Goal: Complete application form

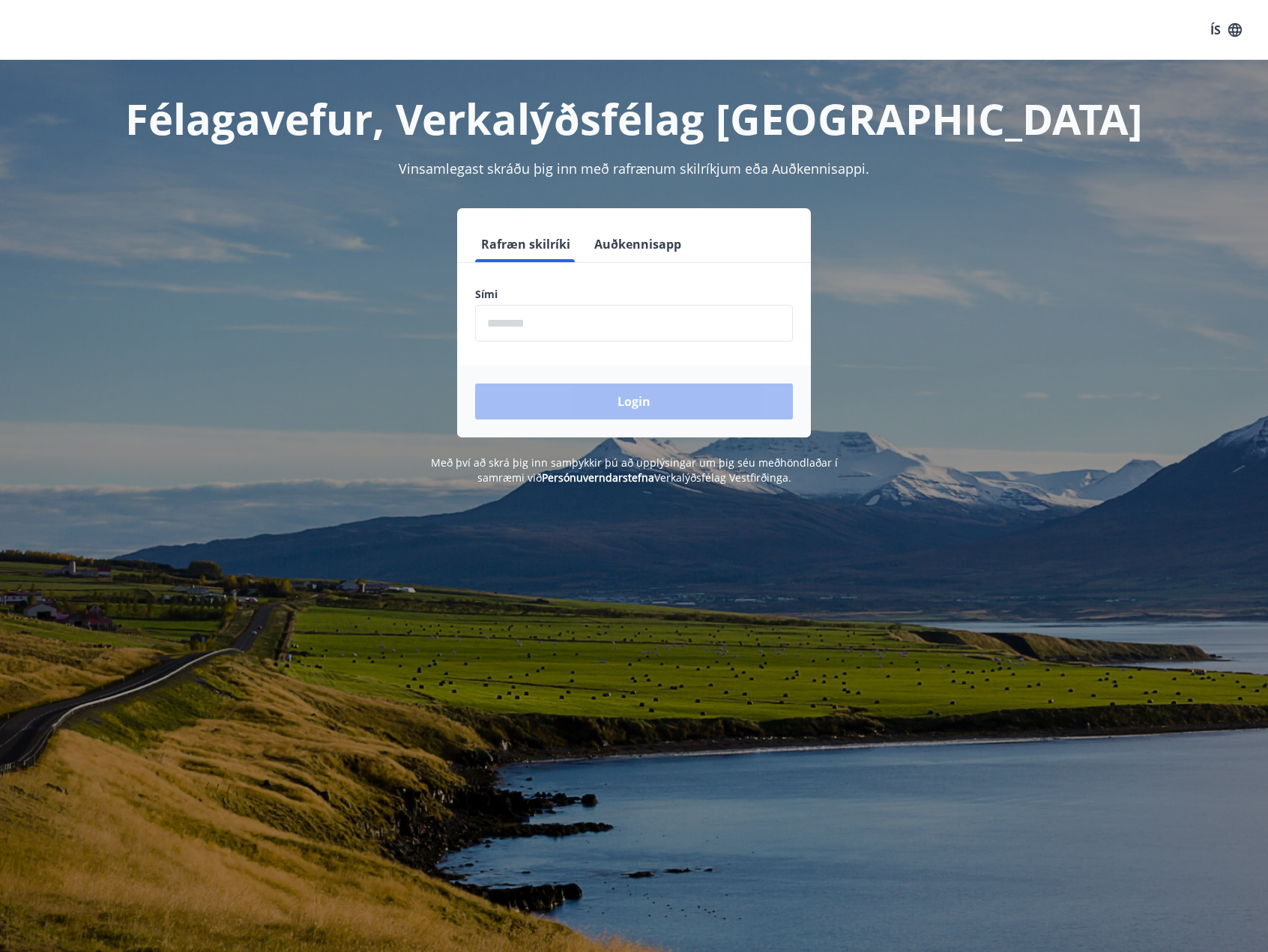
click at [555, 320] on input "phone" at bounding box center [634, 323] width 318 height 36
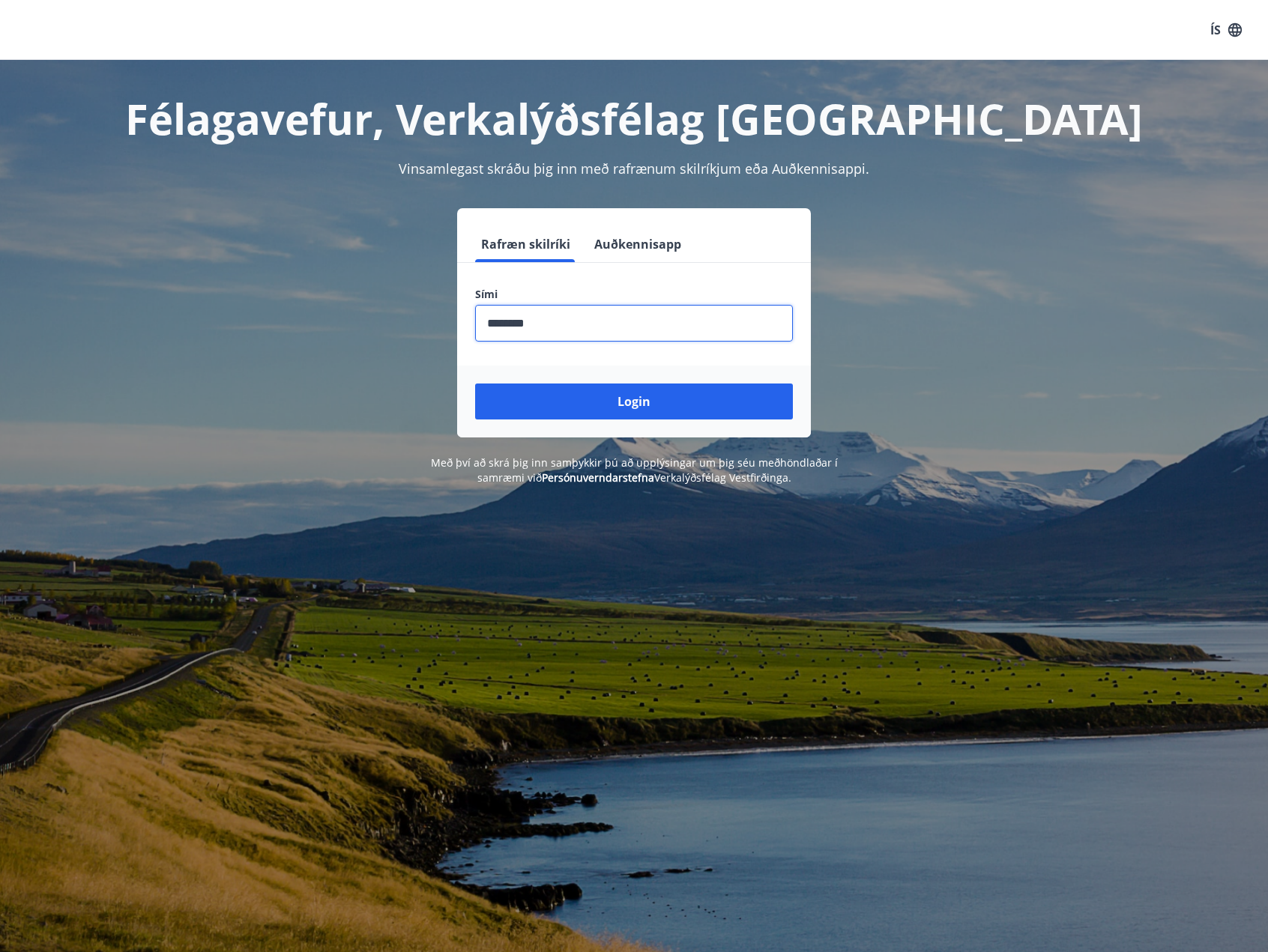
type input "********"
click at [475, 383] on button "Login" at bounding box center [634, 401] width 318 height 36
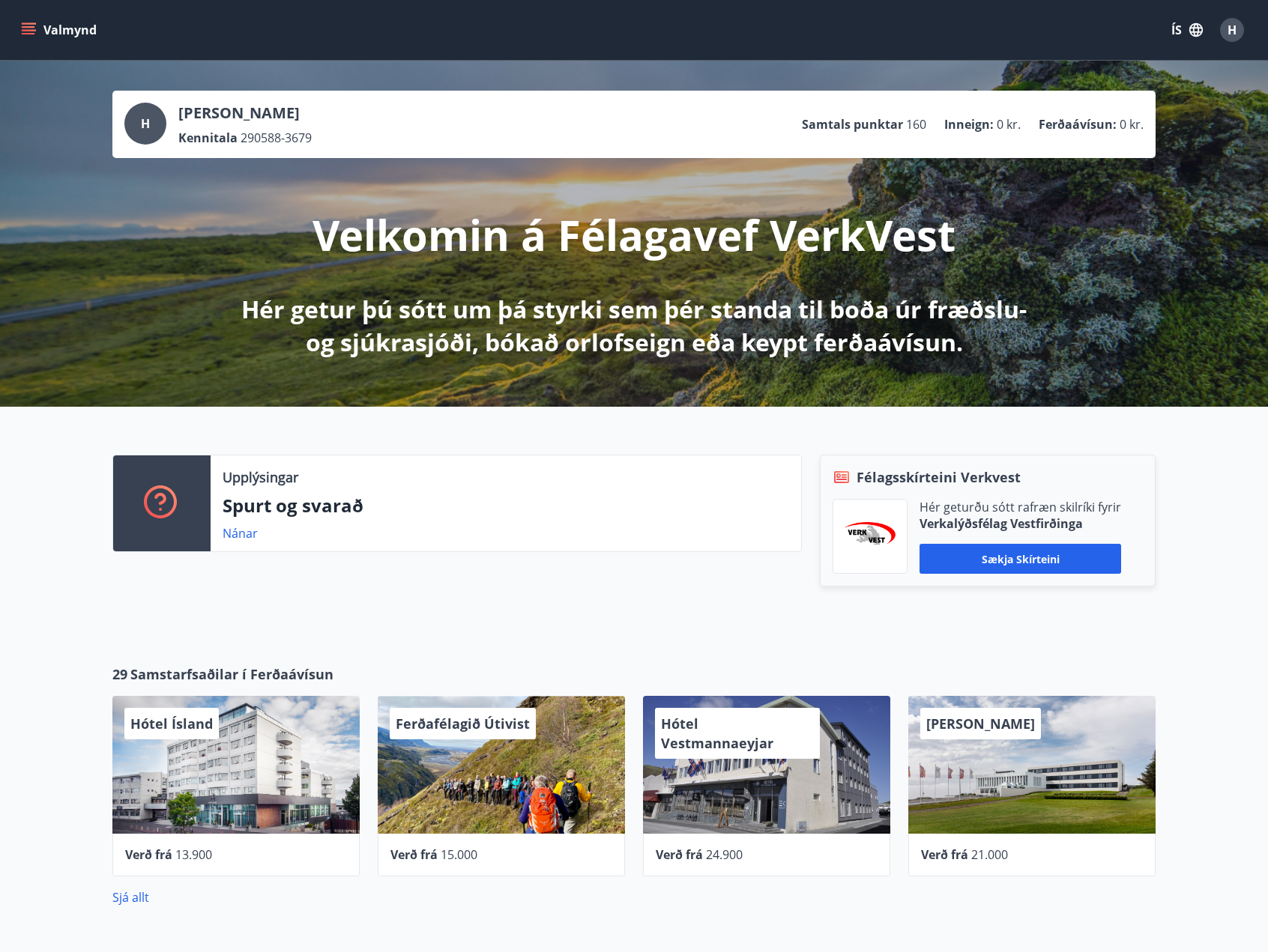
click at [36, 31] on button "Valmynd" at bounding box center [59, 30] width 84 height 27
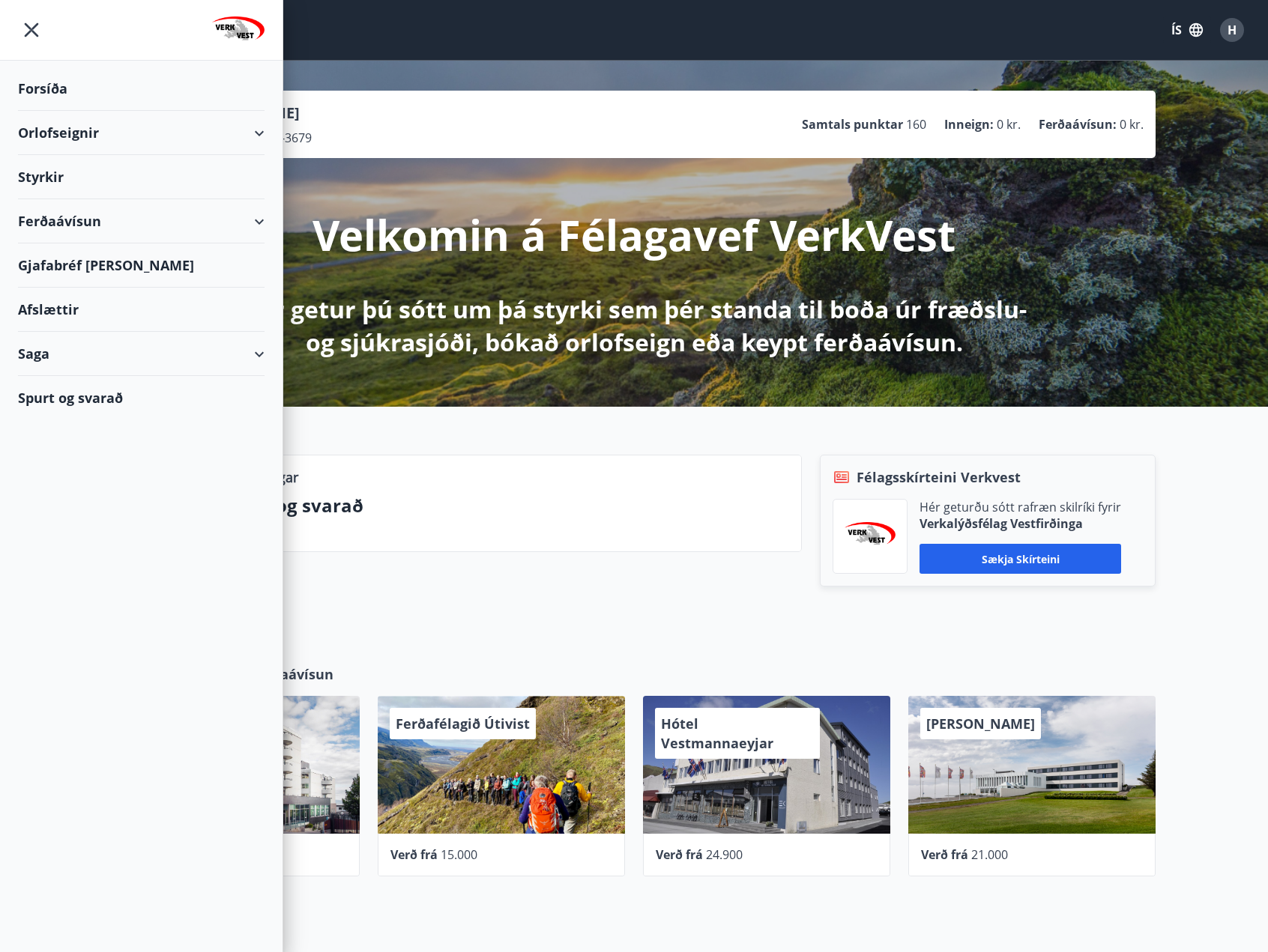
click at [46, 111] on div "Styrkir" at bounding box center [141, 89] width 247 height 44
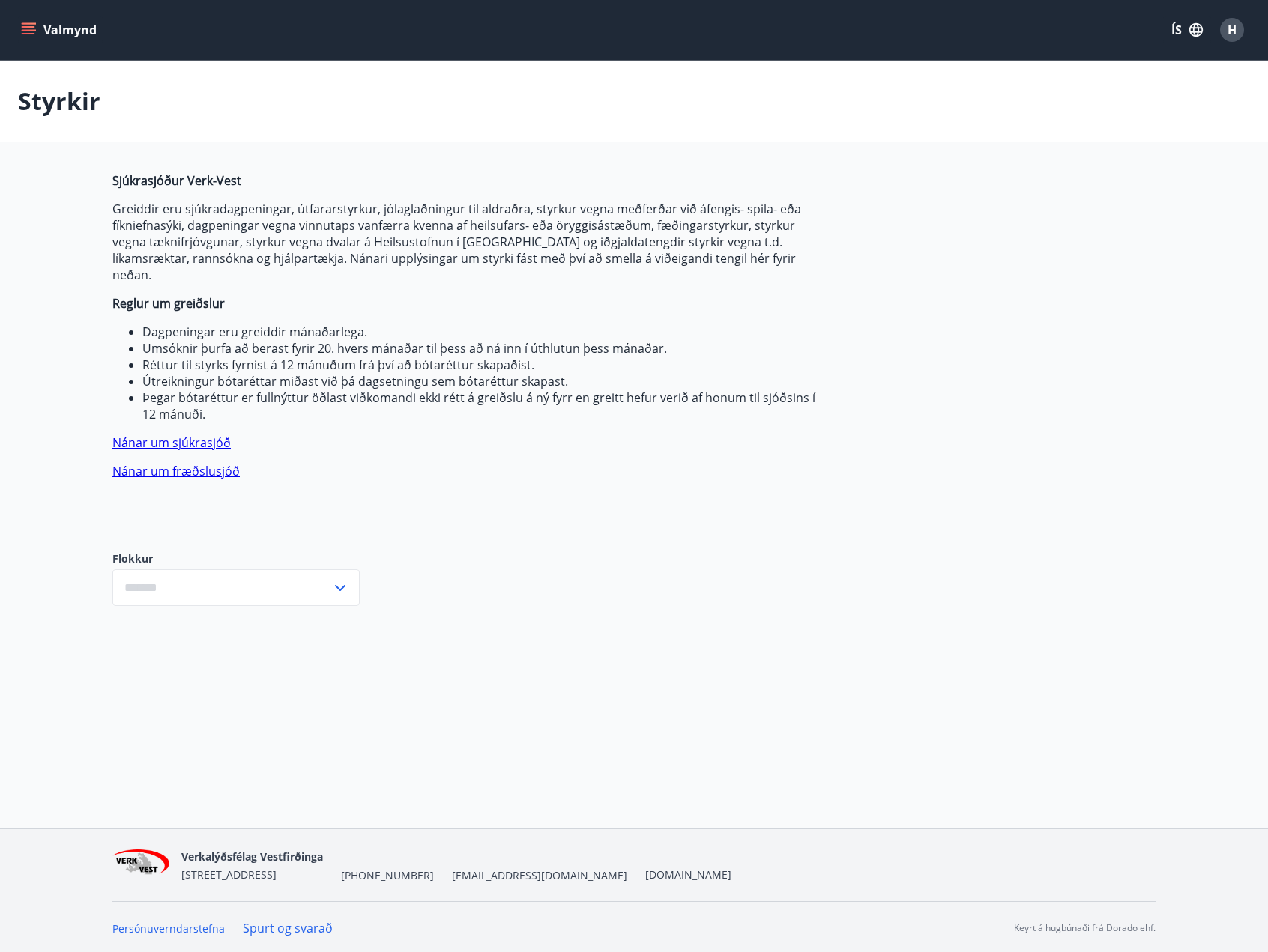
type input "***"
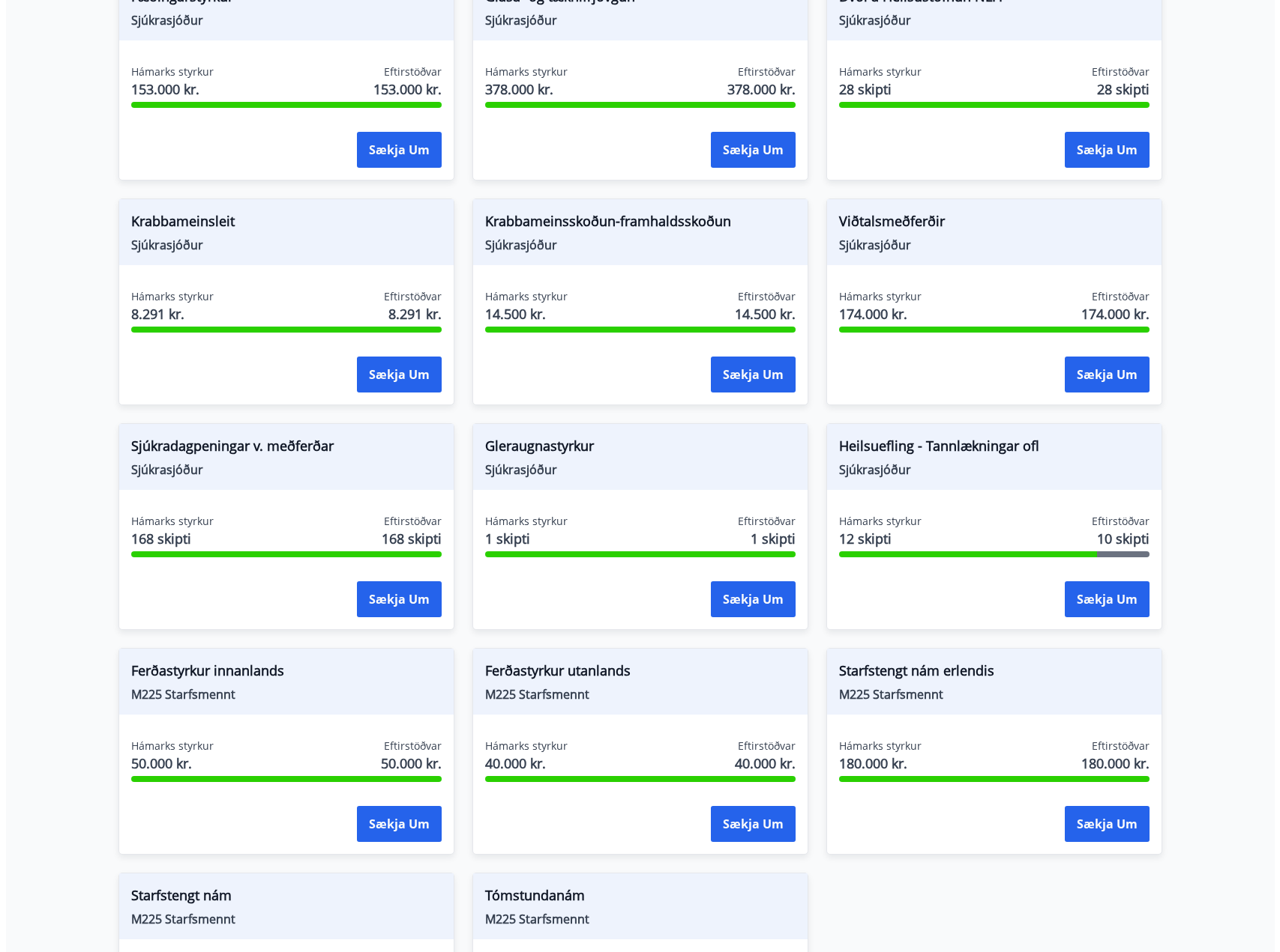
scroll to position [1049, 0]
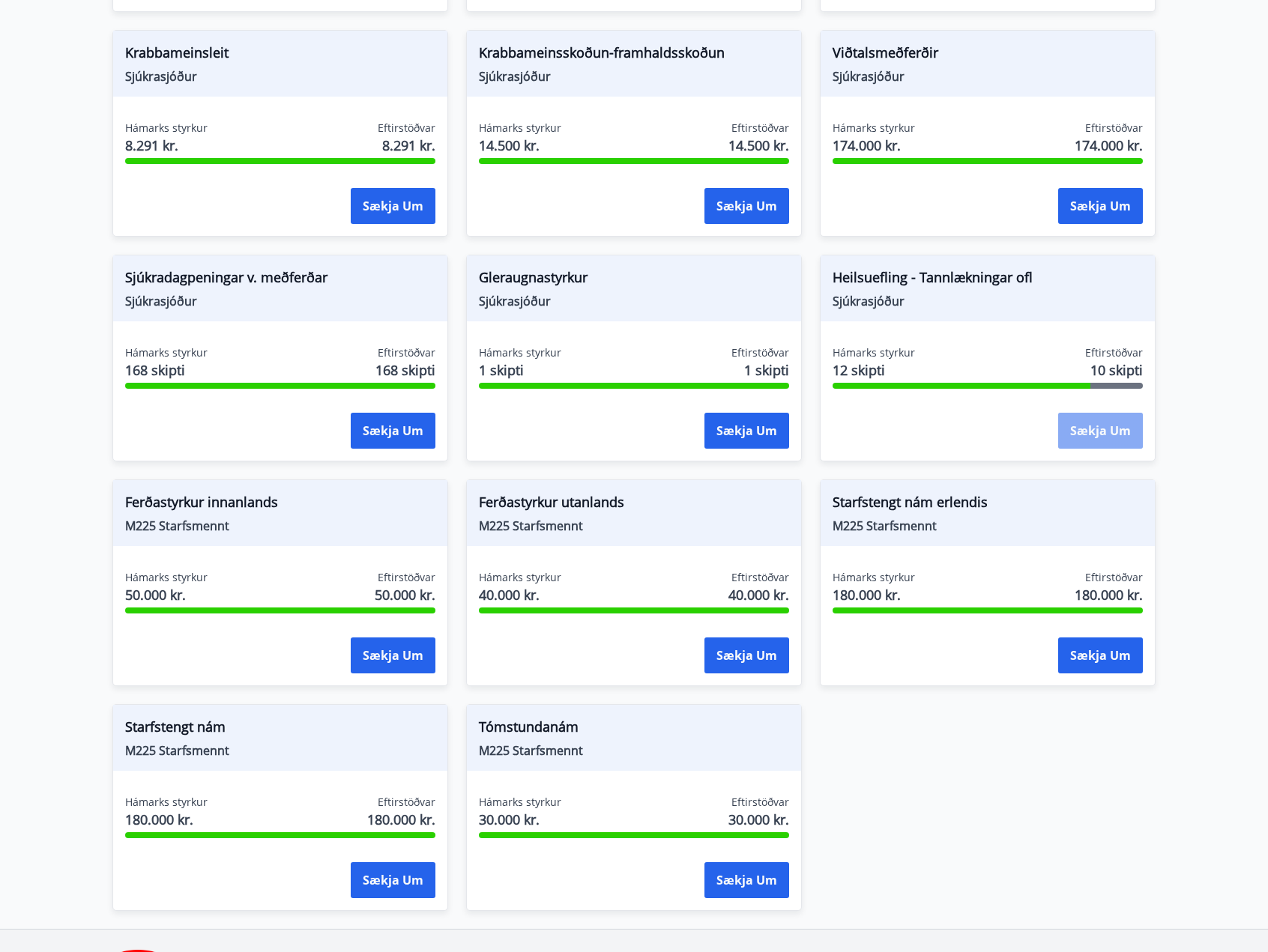
click at [1104, 413] on button "Sækja um" at bounding box center [1100, 430] width 84 height 36
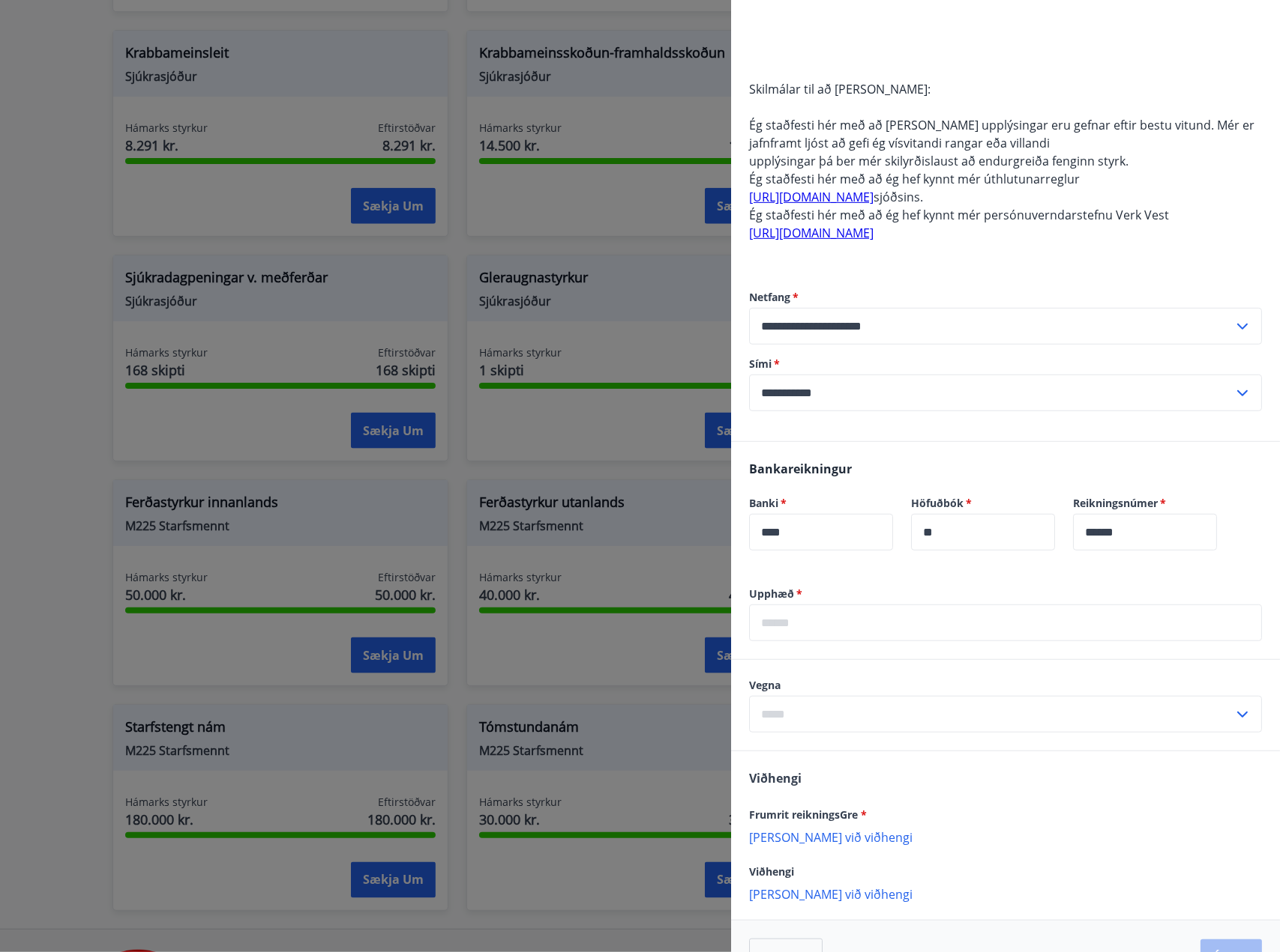
scroll to position [478, 0]
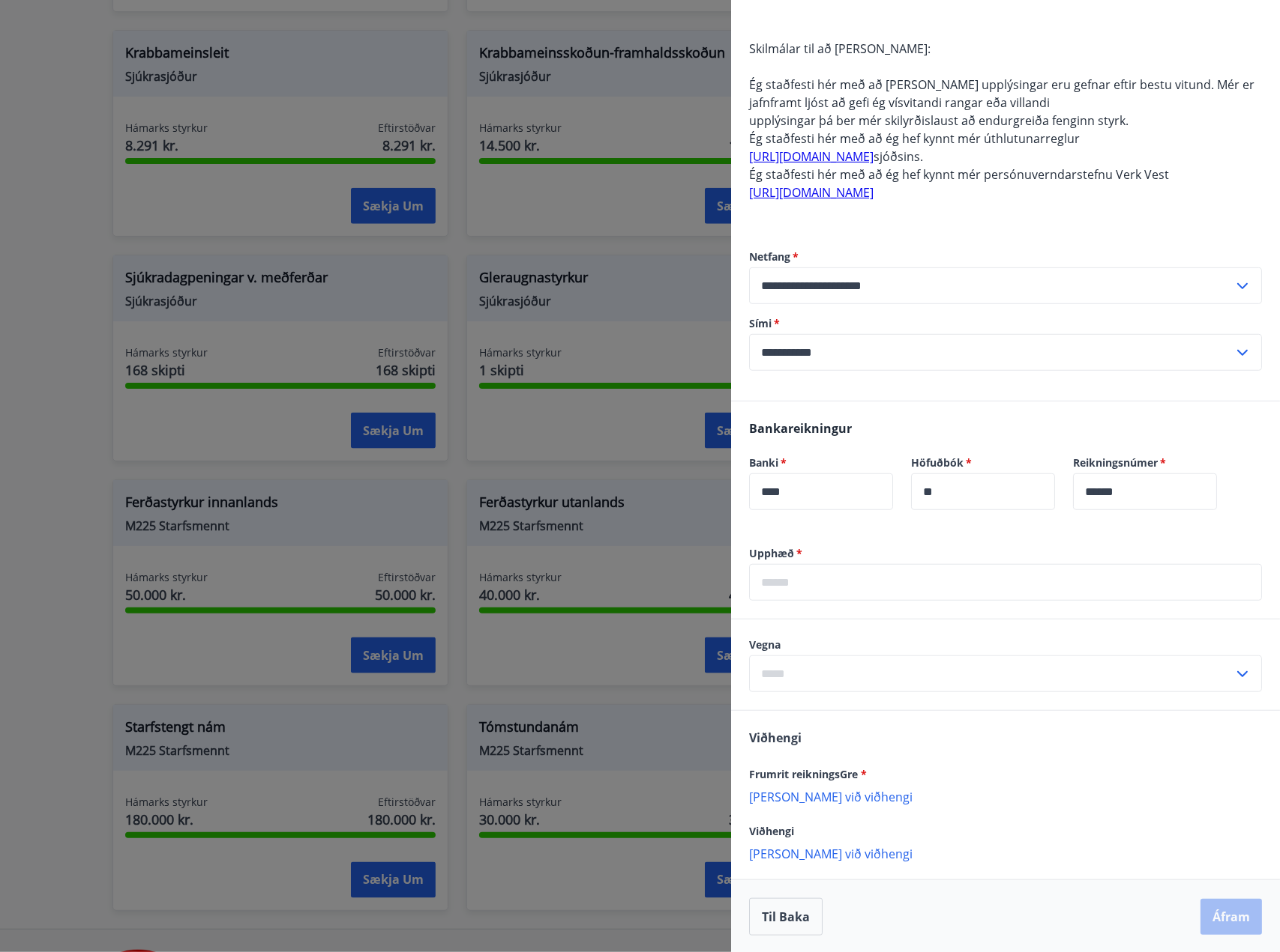
click at [834, 575] on input "text" at bounding box center [1006, 582] width 513 height 36
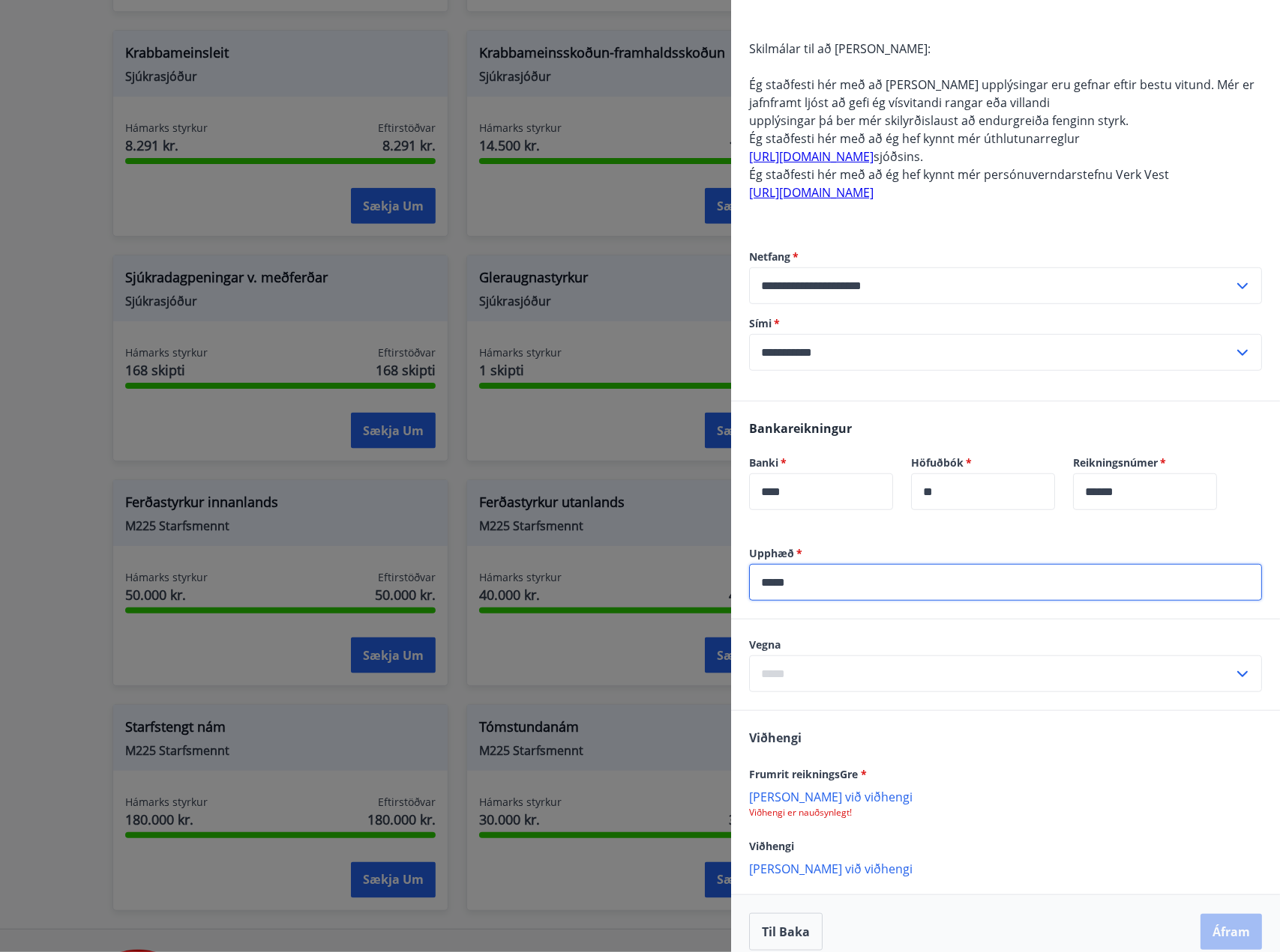
type input "*****"
click at [1232, 658] on div "​" at bounding box center [1006, 673] width 513 height 36
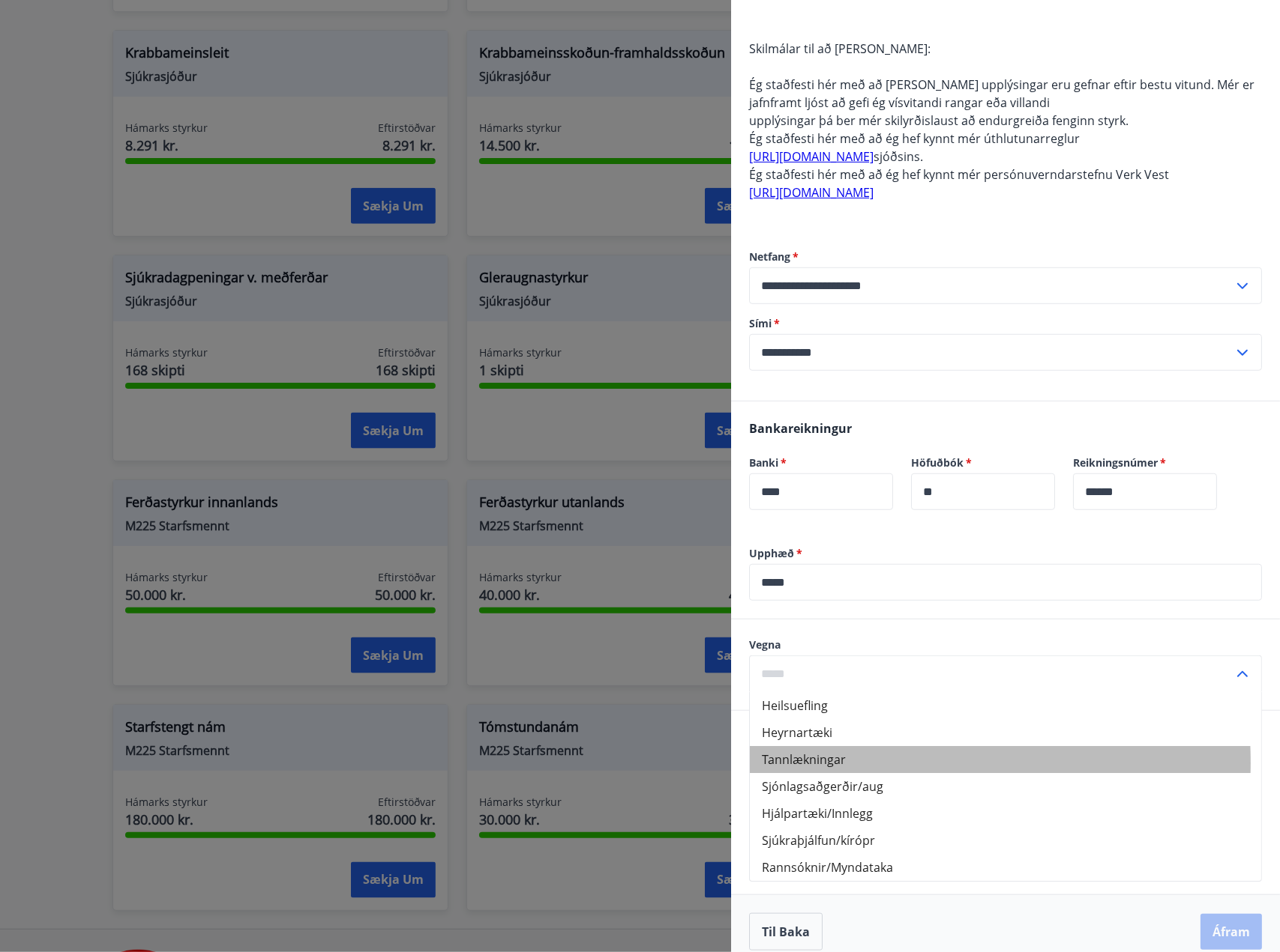
click at [829, 762] on li "Tannlækningar" at bounding box center [1006, 759] width 511 height 27
type input "**********"
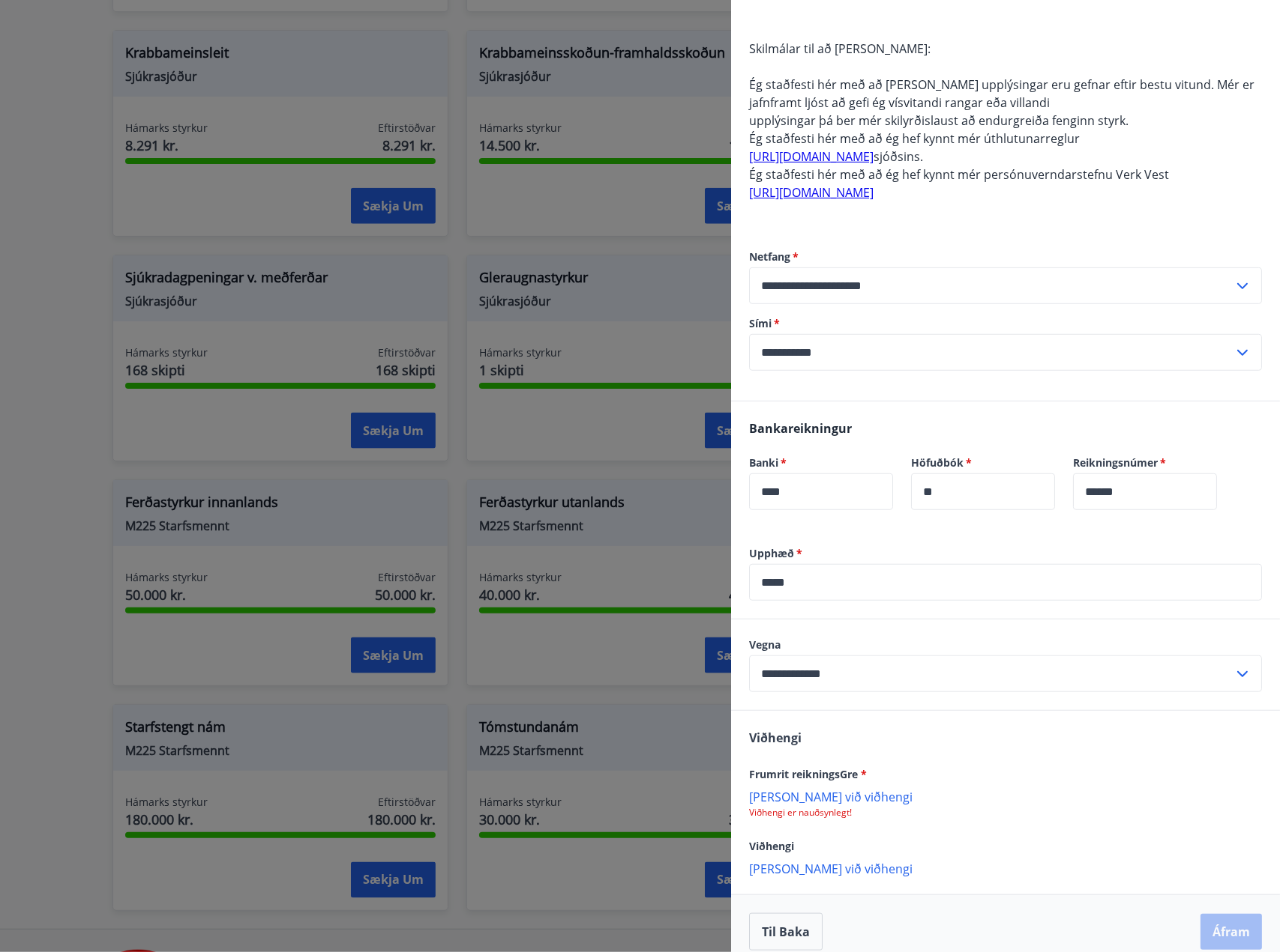
scroll to position [493, 0]
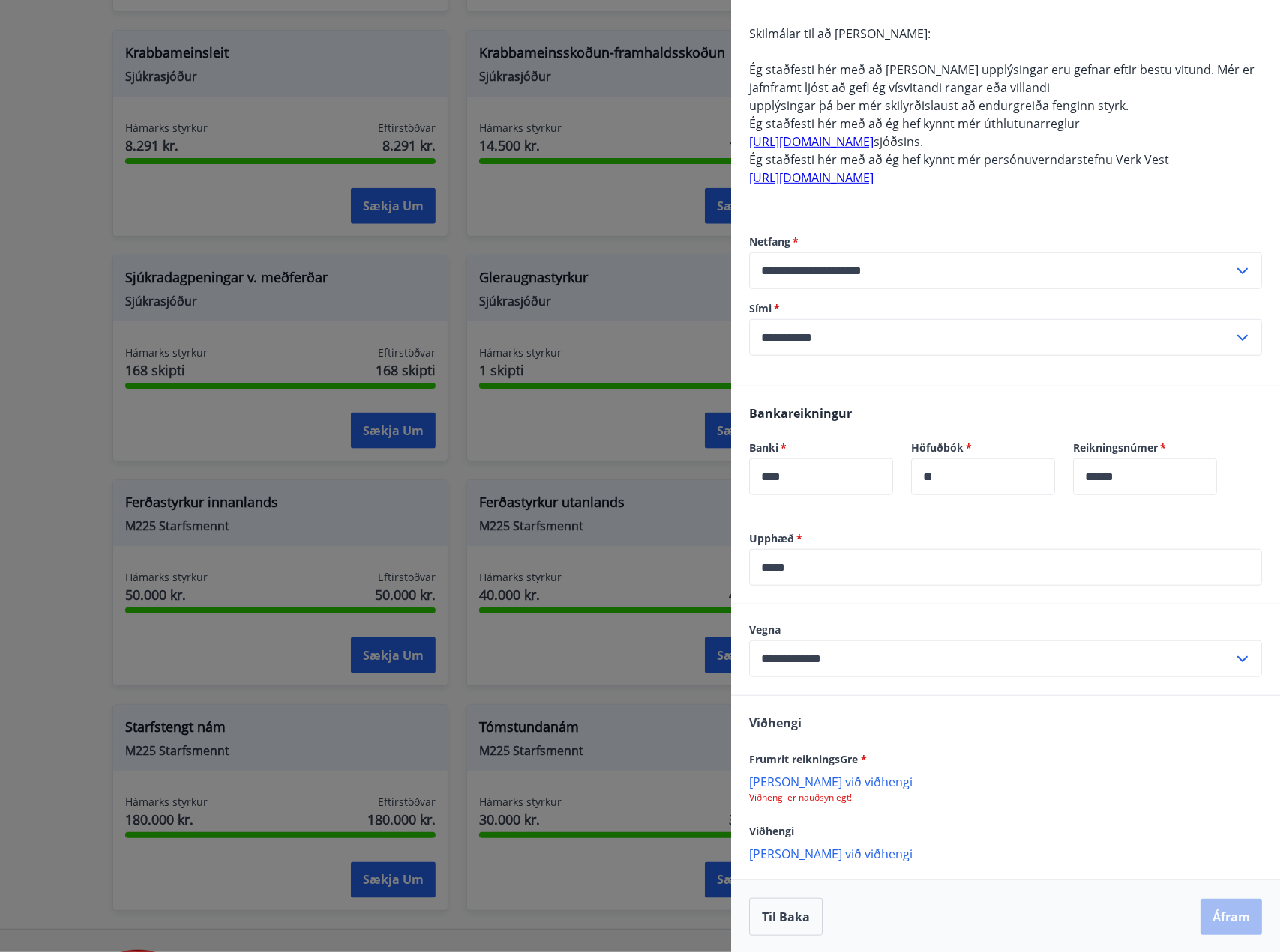
click at [807, 783] on p "[PERSON_NAME] við viðhengi" at bounding box center [1006, 781] width 513 height 15
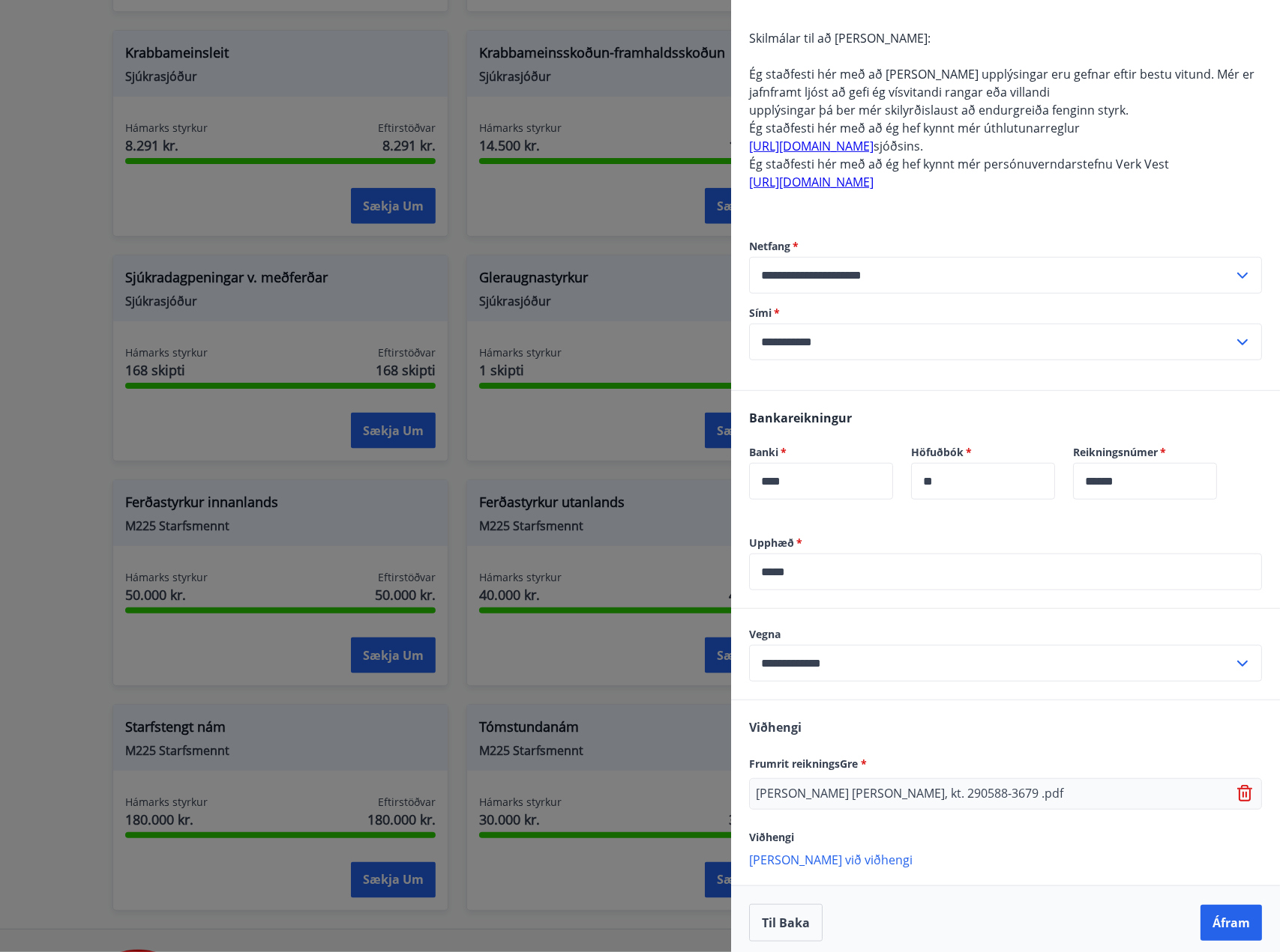
scroll to position [494, 0]
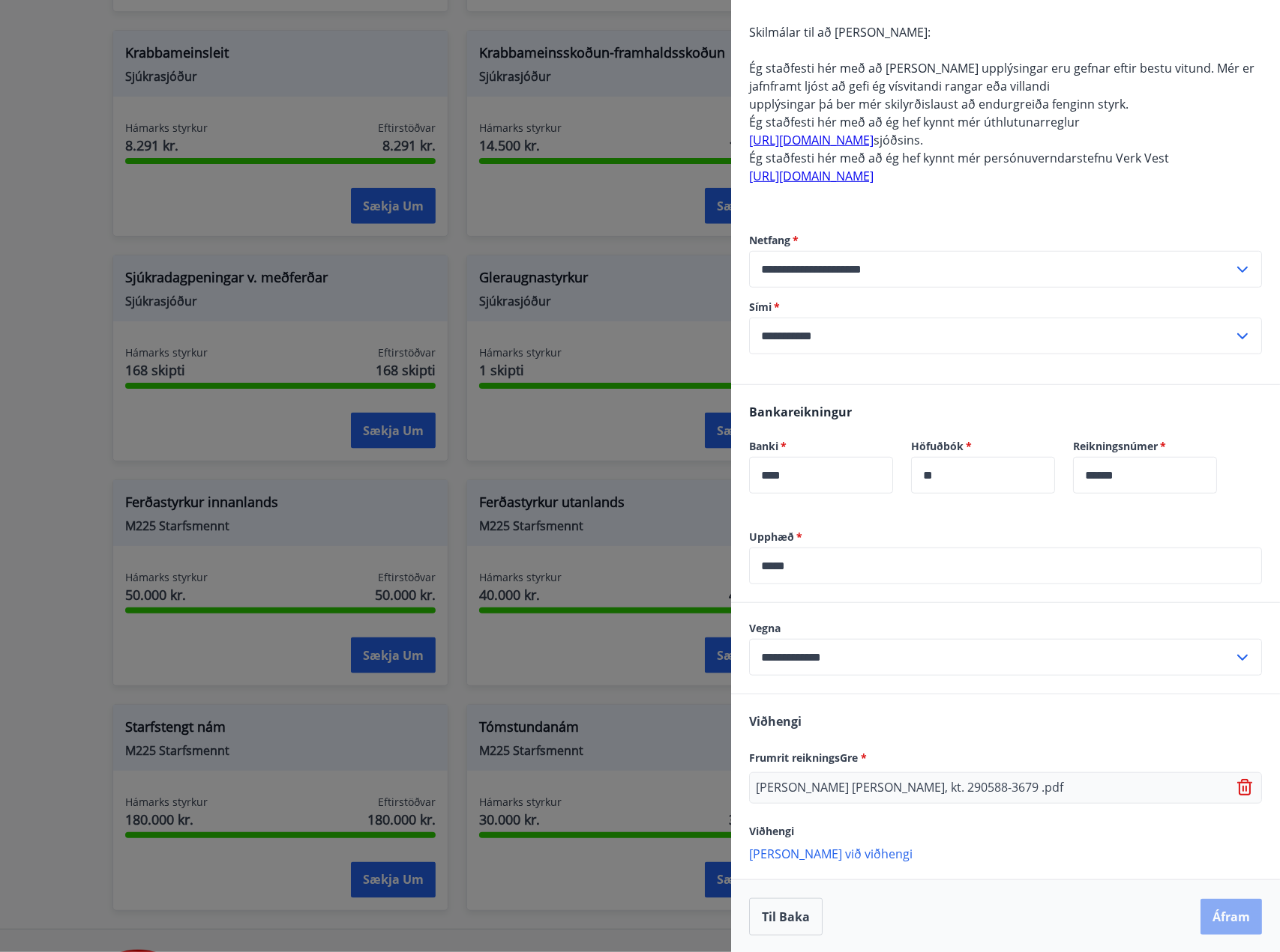
click at [1210, 909] on button "Áfram" at bounding box center [1230, 917] width 61 height 36
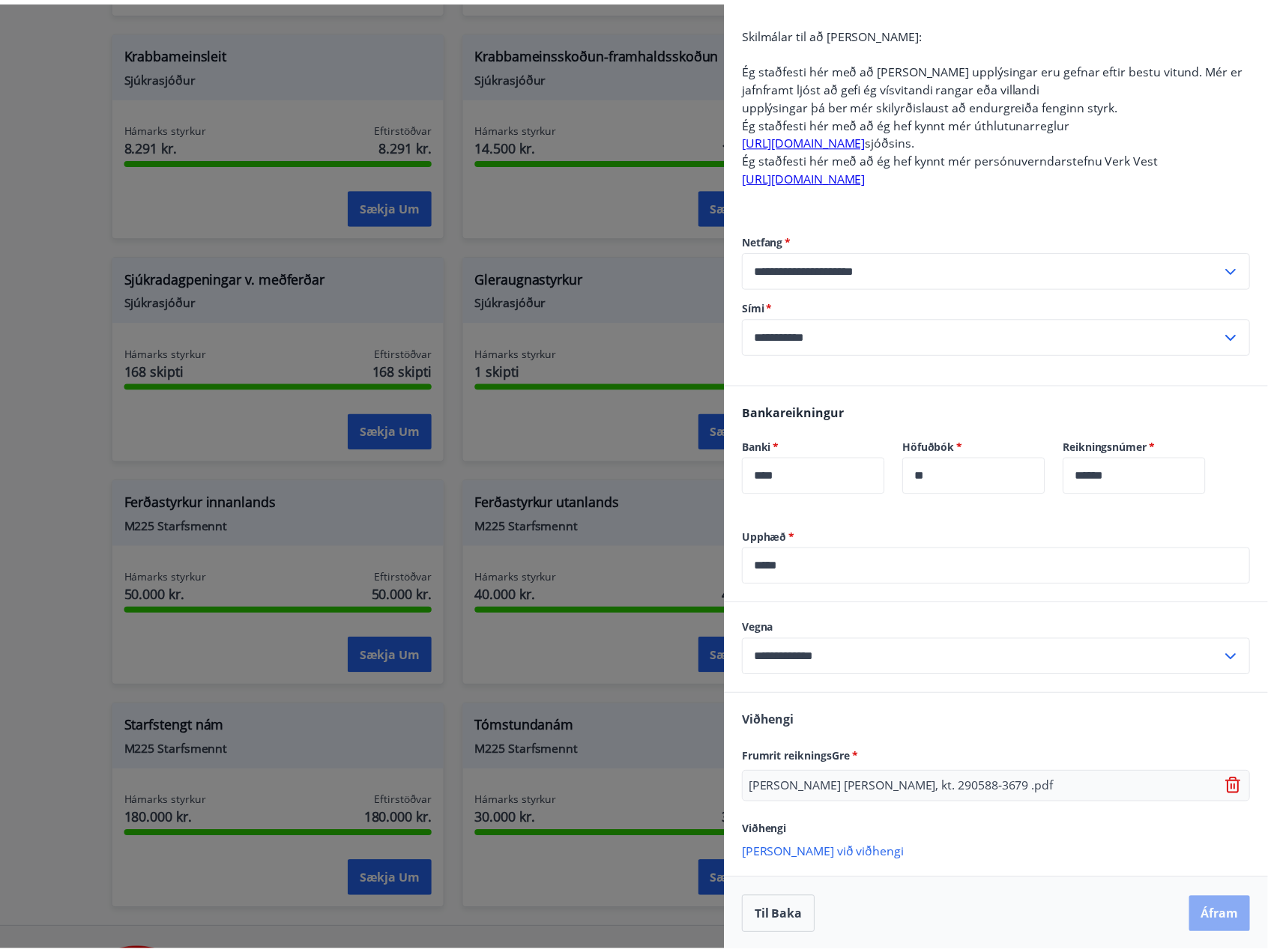
scroll to position [0, 0]
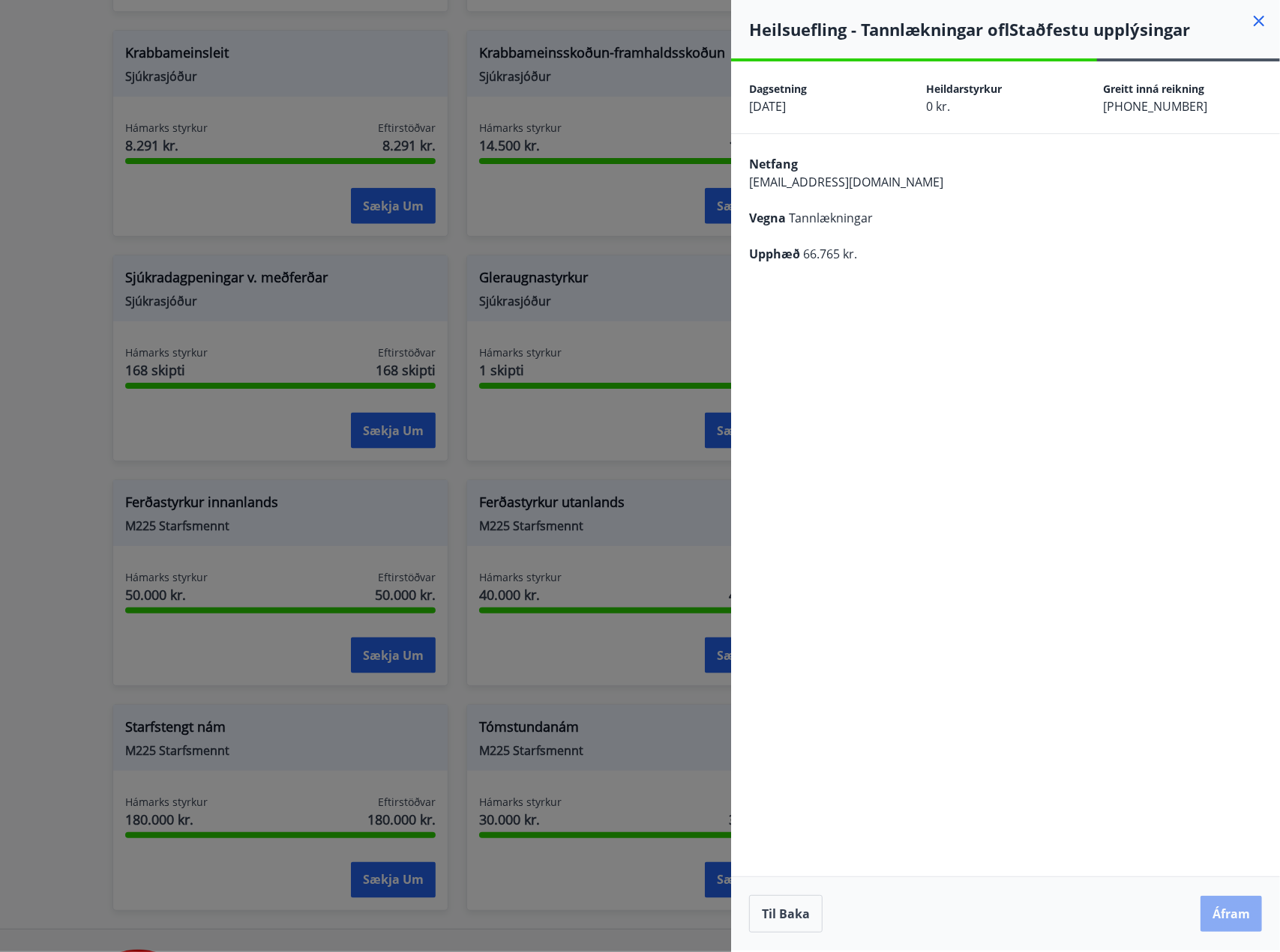
click at [1222, 905] on button "Áfram" at bounding box center [1230, 914] width 61 height 36
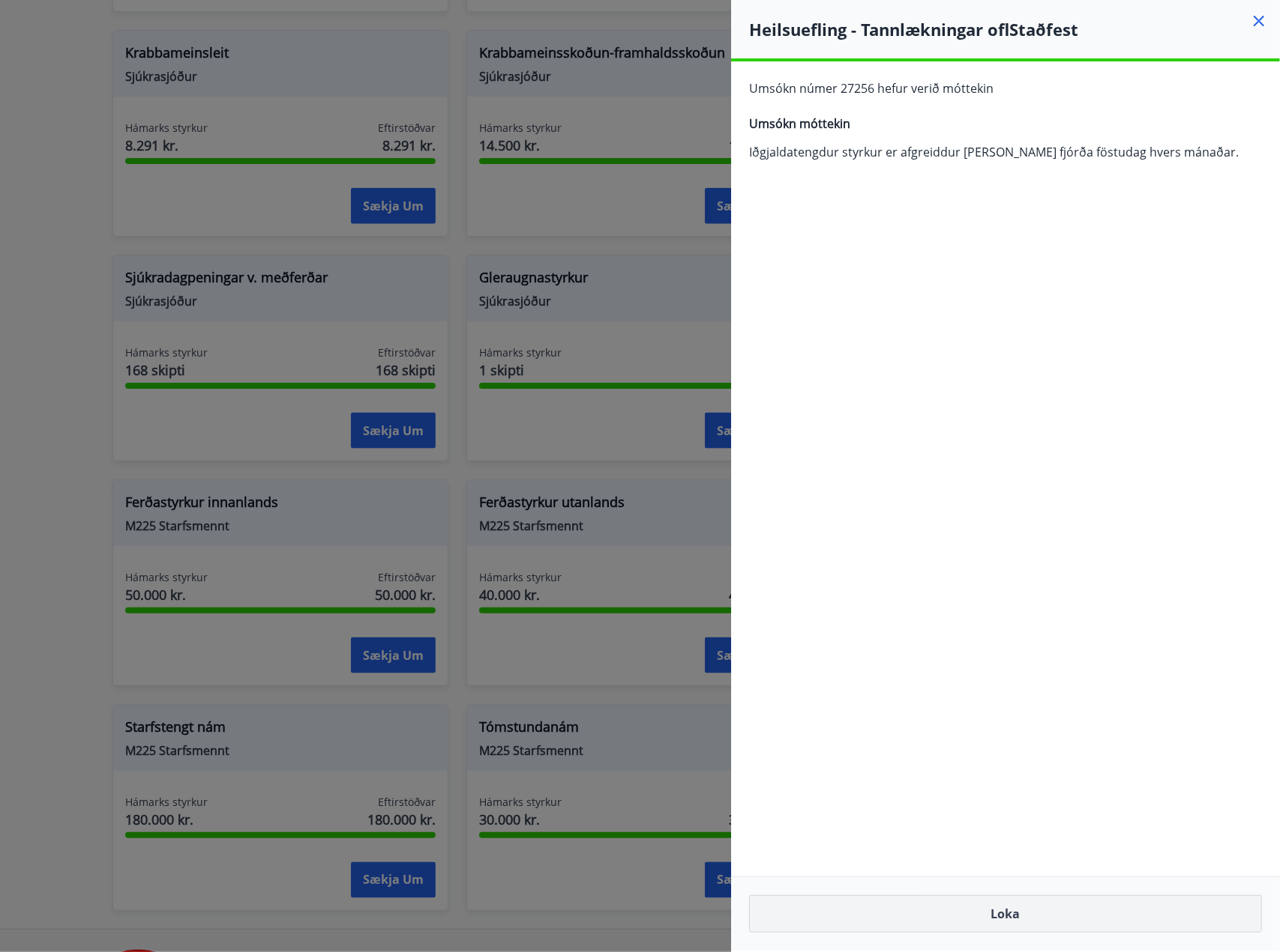
click at [1031, 921] on button "Loka" at bounding box center [1006, 914] width 513 height 37
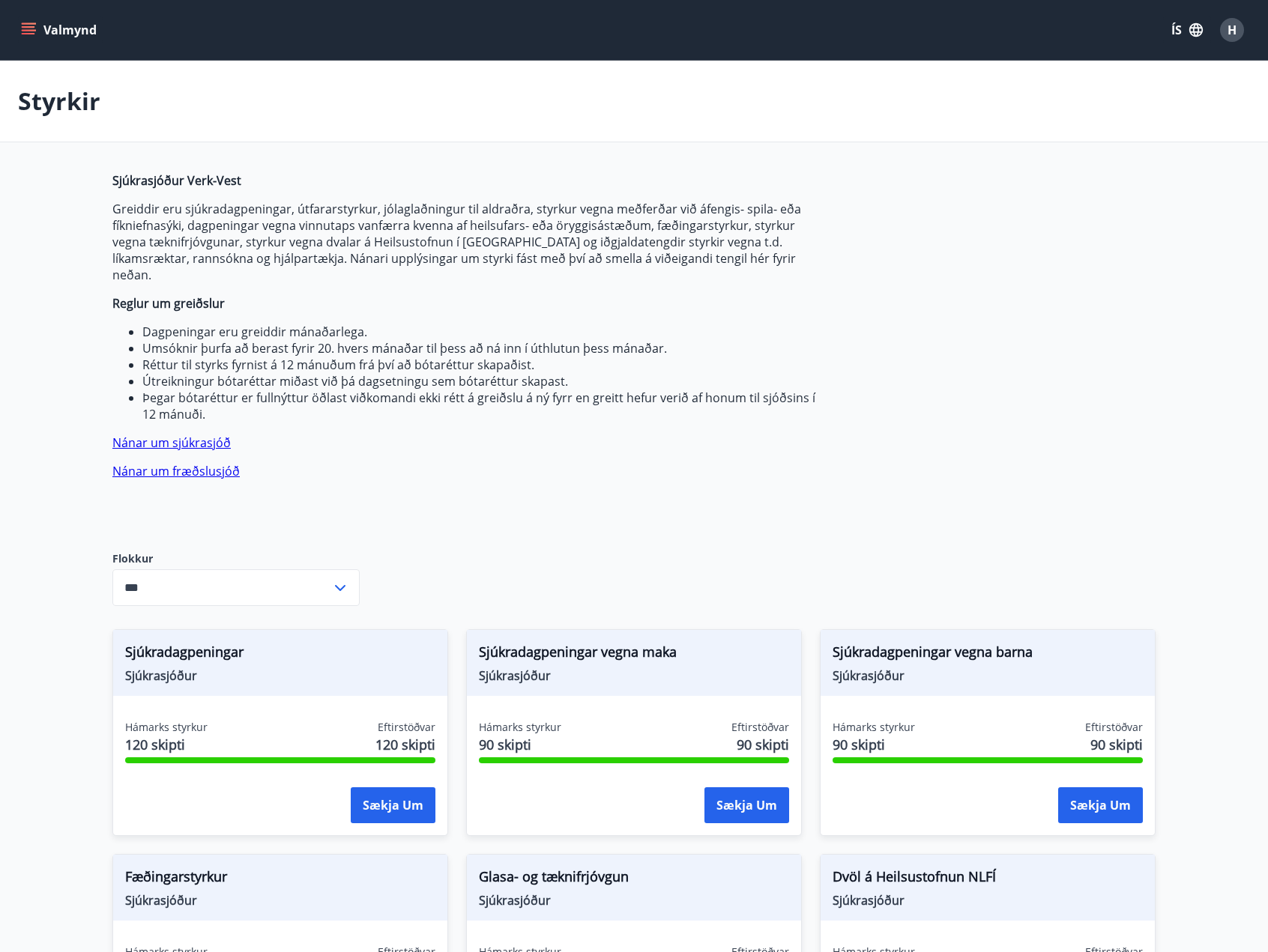
click at [22, 32] on icon "menu" at bounding box center [28, 29] width 15 height 15
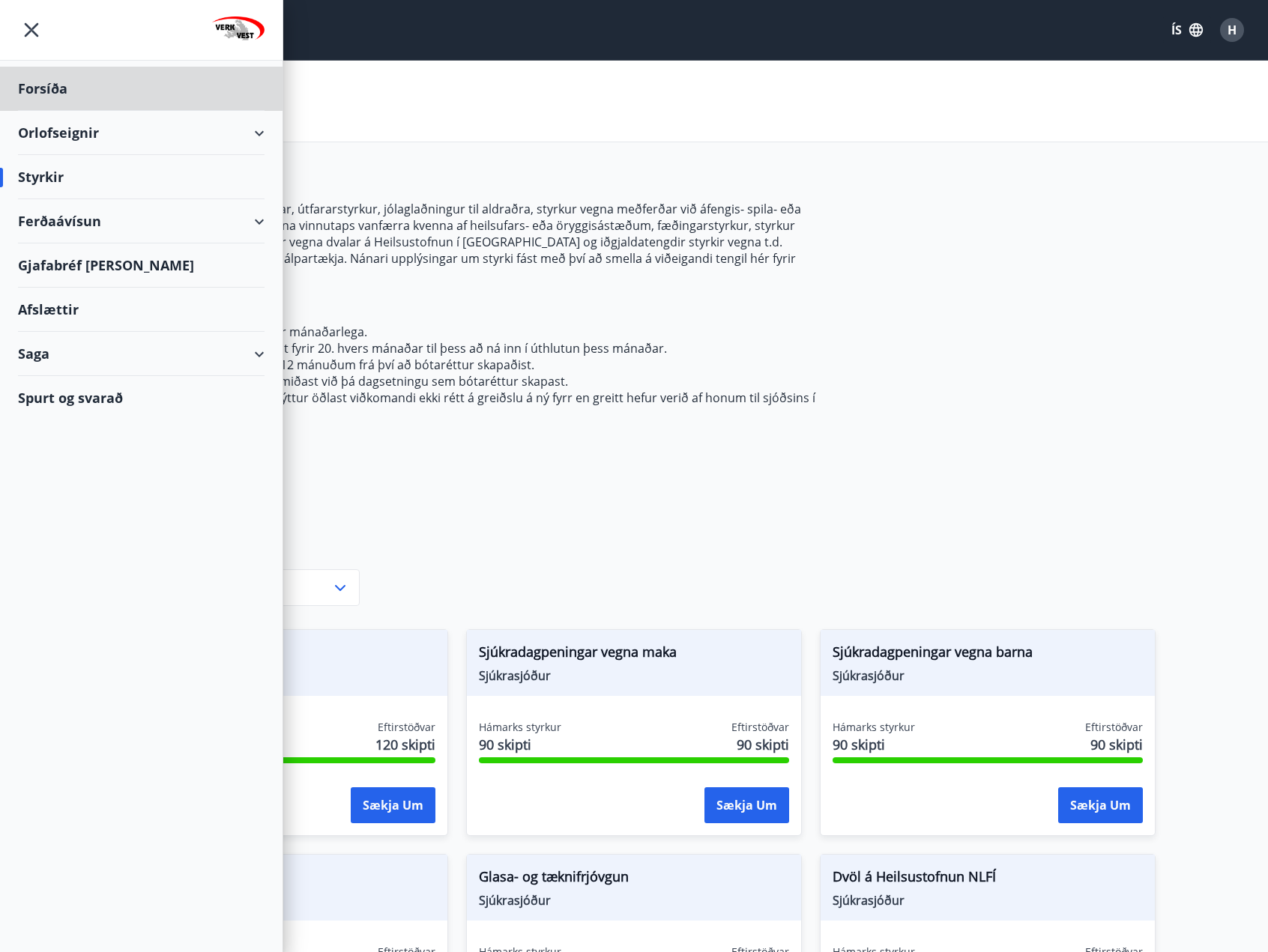
click at [54, 173] on div "Styrkir" at bounding box center [141, 177] width 247 height 44
click at [43, 359] on div "Saga" at bounding box center [141, 354] width 247 height 44
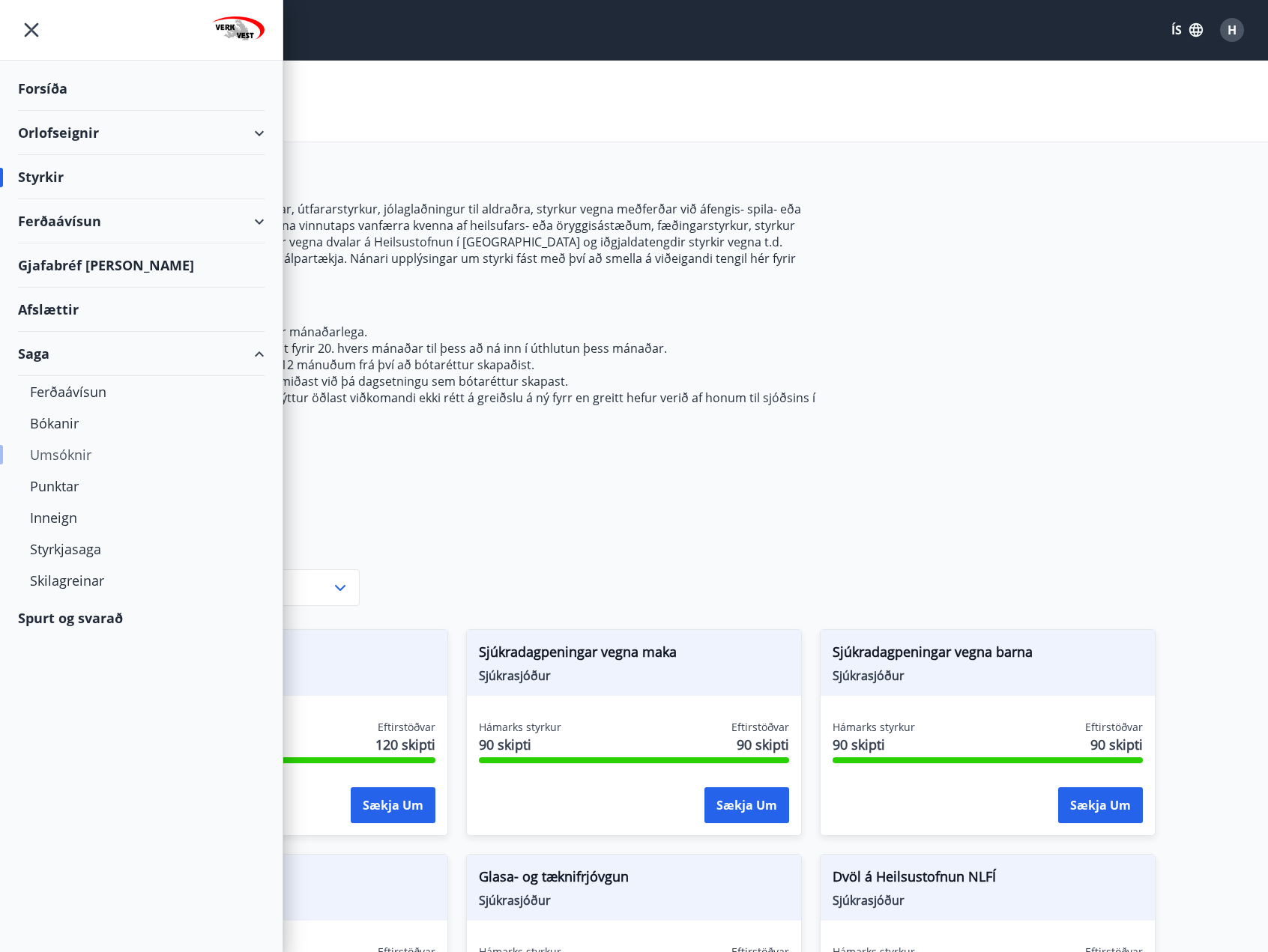
click at [61, 459] on div "Umsóknir" at bounding box center [141, 454] width 223 height 31
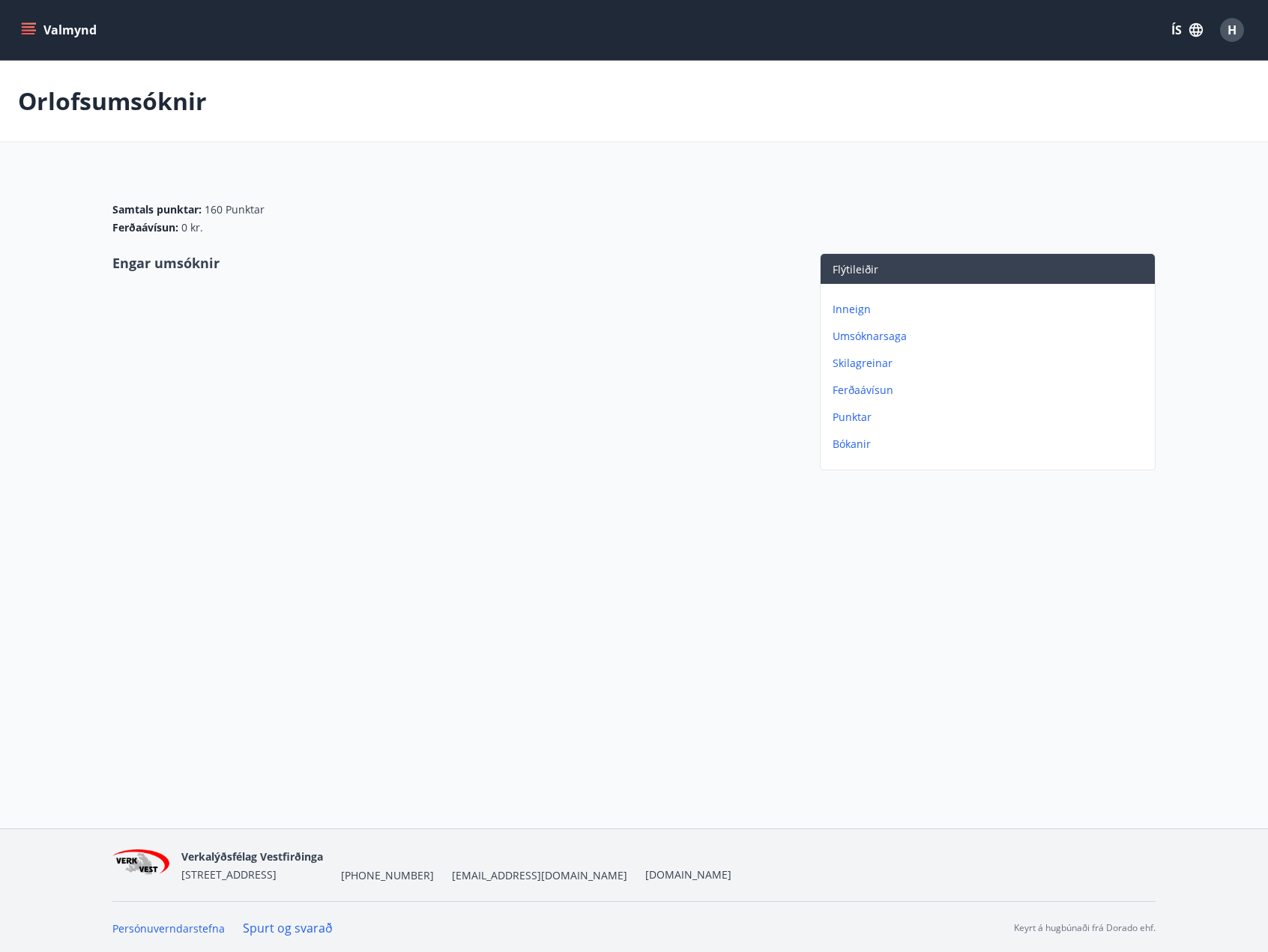
click at [41, 36] on button "Valmynd" at bounding box center [59, 30] width 84 height 27
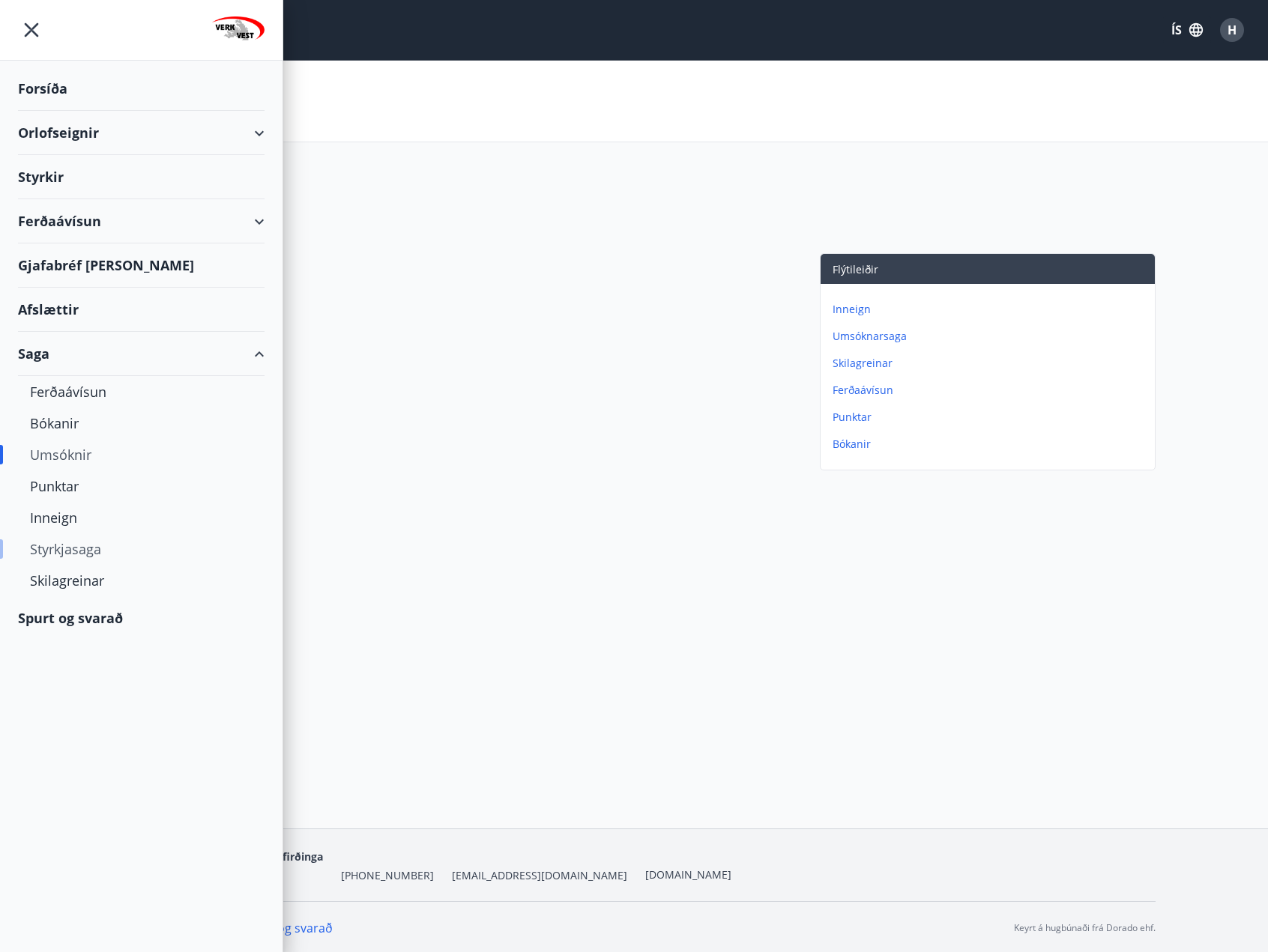
click at [59, 545] on div "Styrkjasaga" at bounding box center [141, 548] width 223 height 31
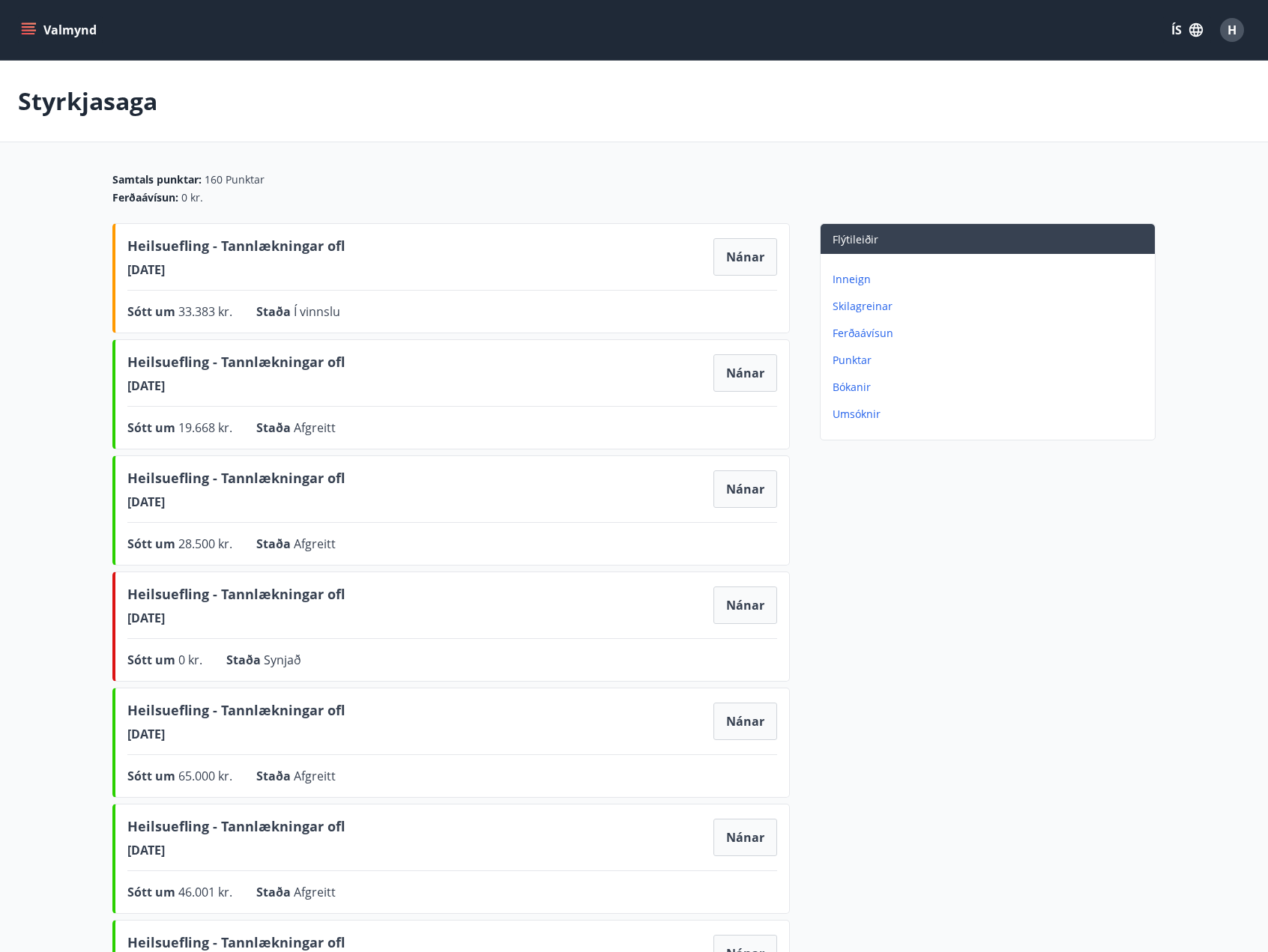
click at [16, 24] on div "Valmynd ÍS H" at bounding box center [634, 30] width 1268 height 60
click at [20, 25] on button "Valmynd" at bounding box center [59, 30] width 84 height 27
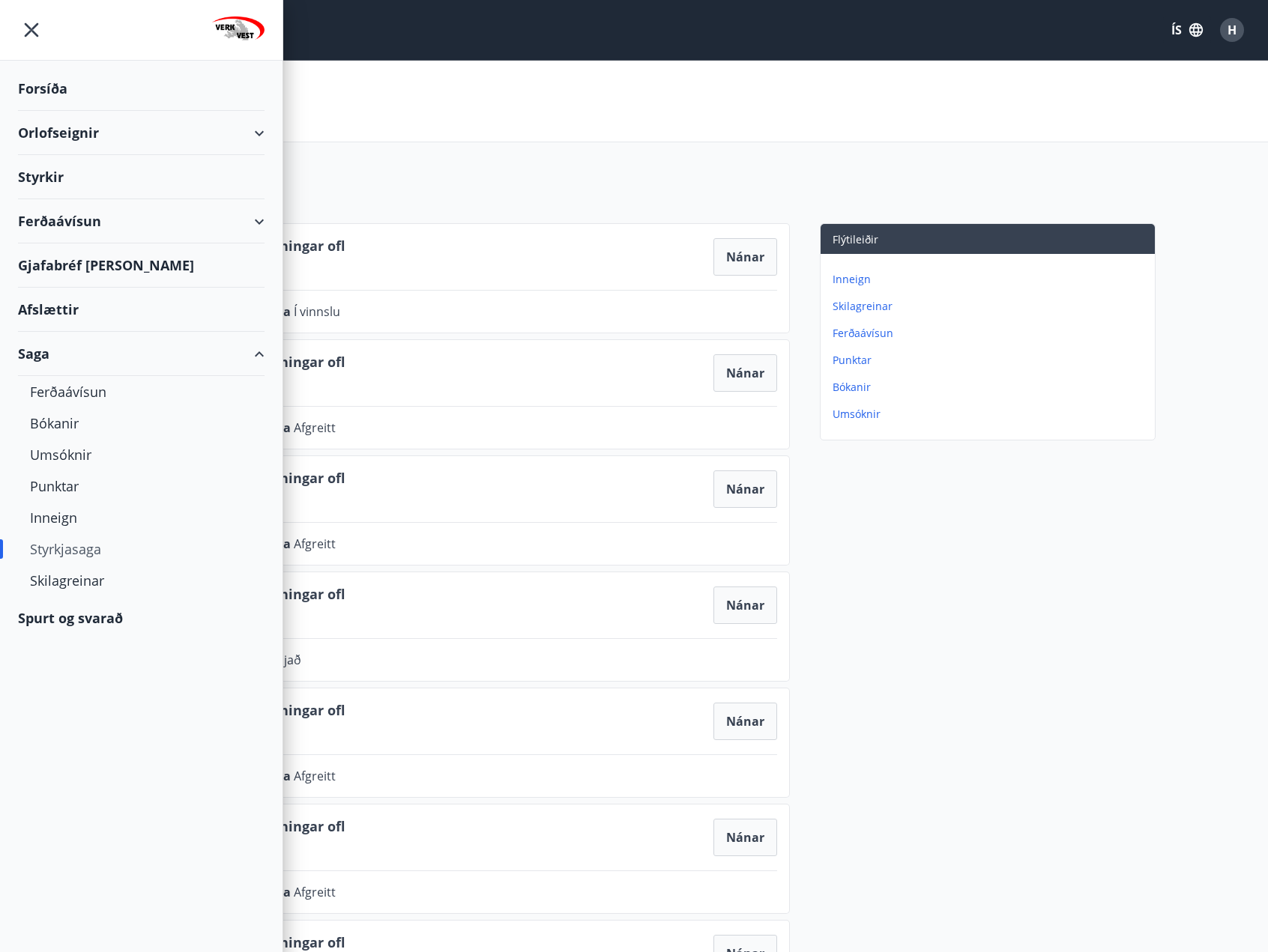
drag, startPoint x: 1166, startPoint y: 114, endPoint x: 1235, endPoint y: 75, distance: 79.3
click at [1168, 114] on div "Styrkjasaga" at bounding box center [634, 101] width 1268 height 82
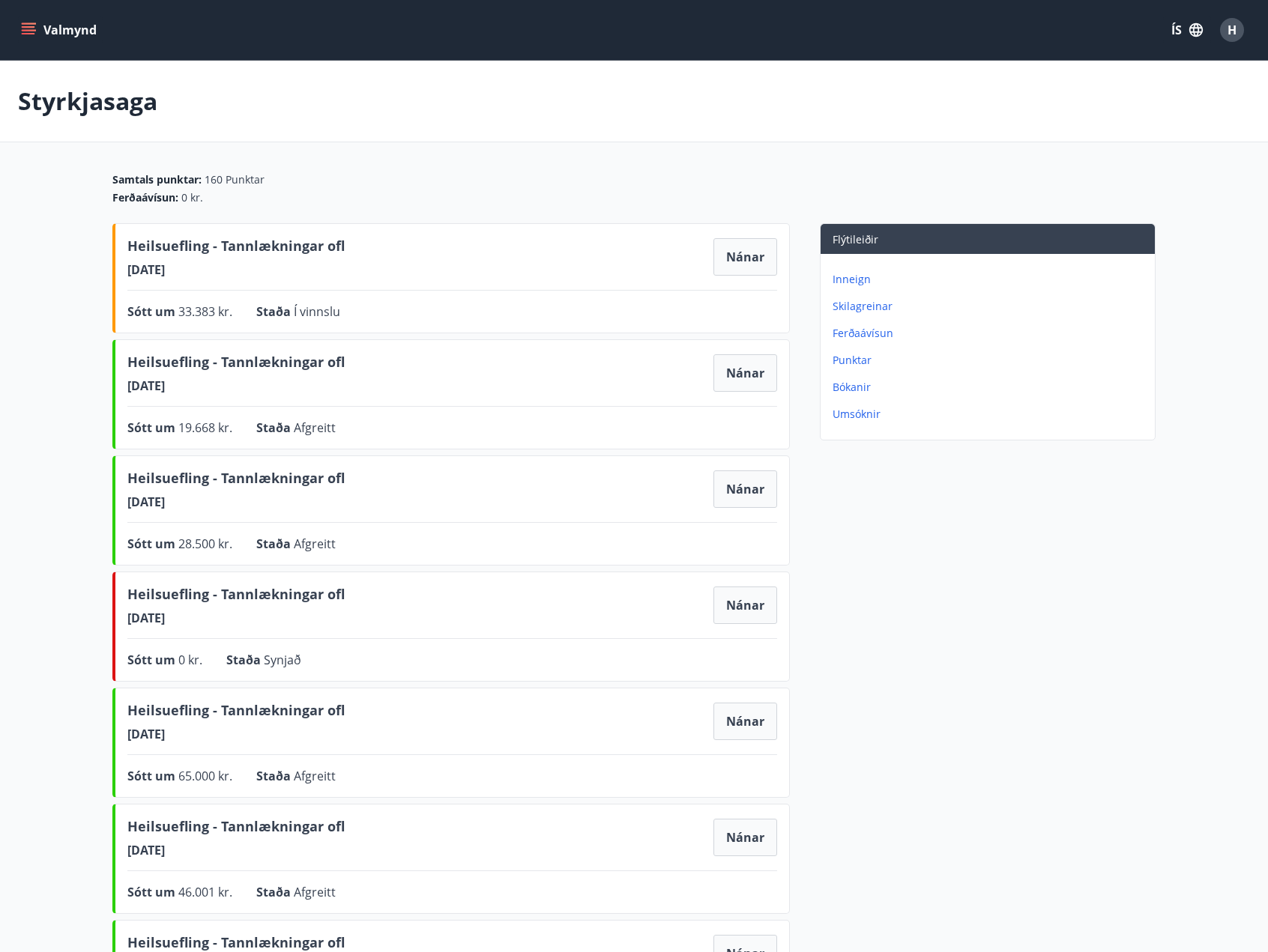
click at [1229, 38] on div "H" at bounding box center [1232, 29] width 24 height 24
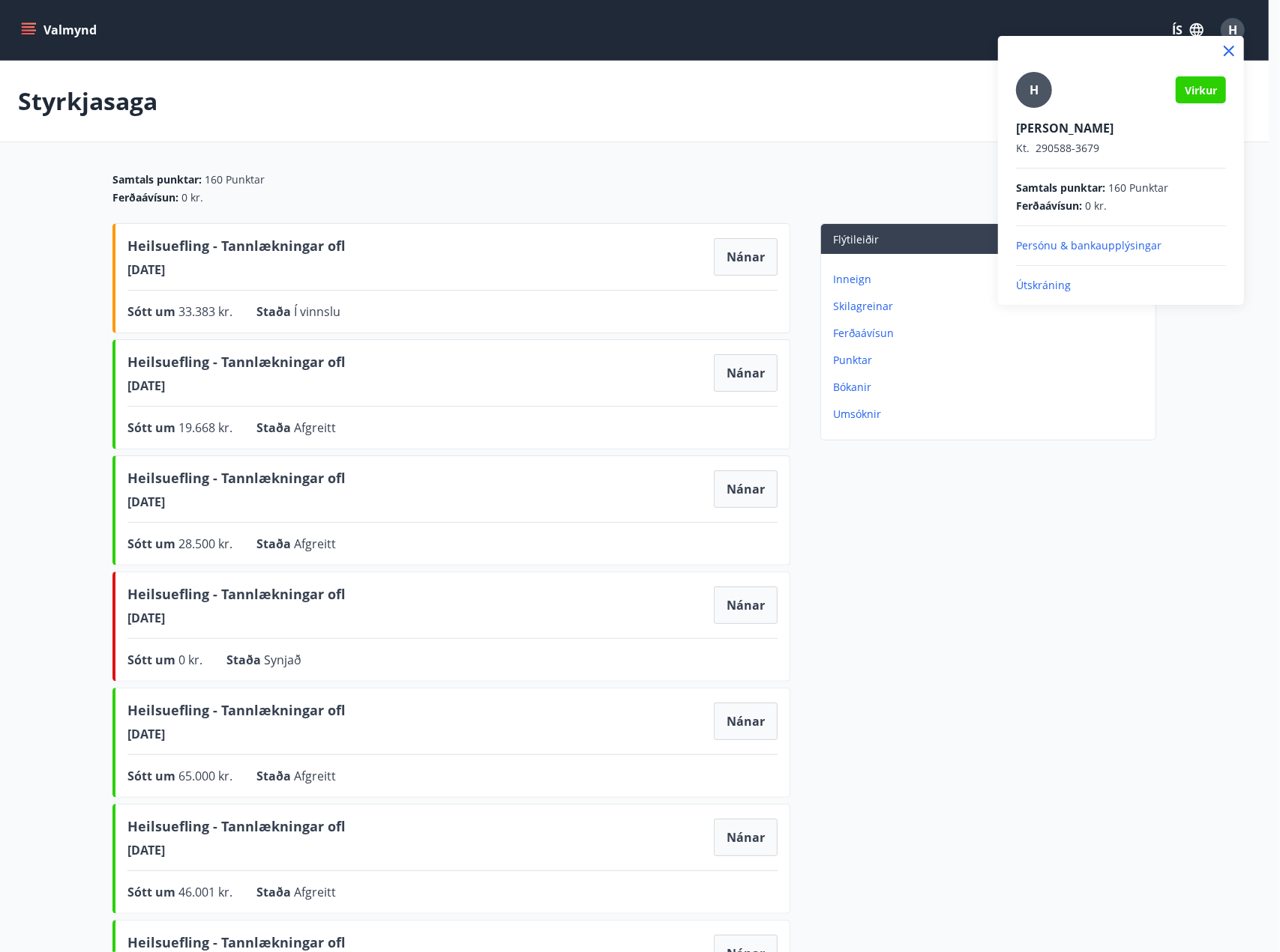
click at [1044, 286] on p "Útskráning" at bounding box center [1120, 285] width 209 height 15
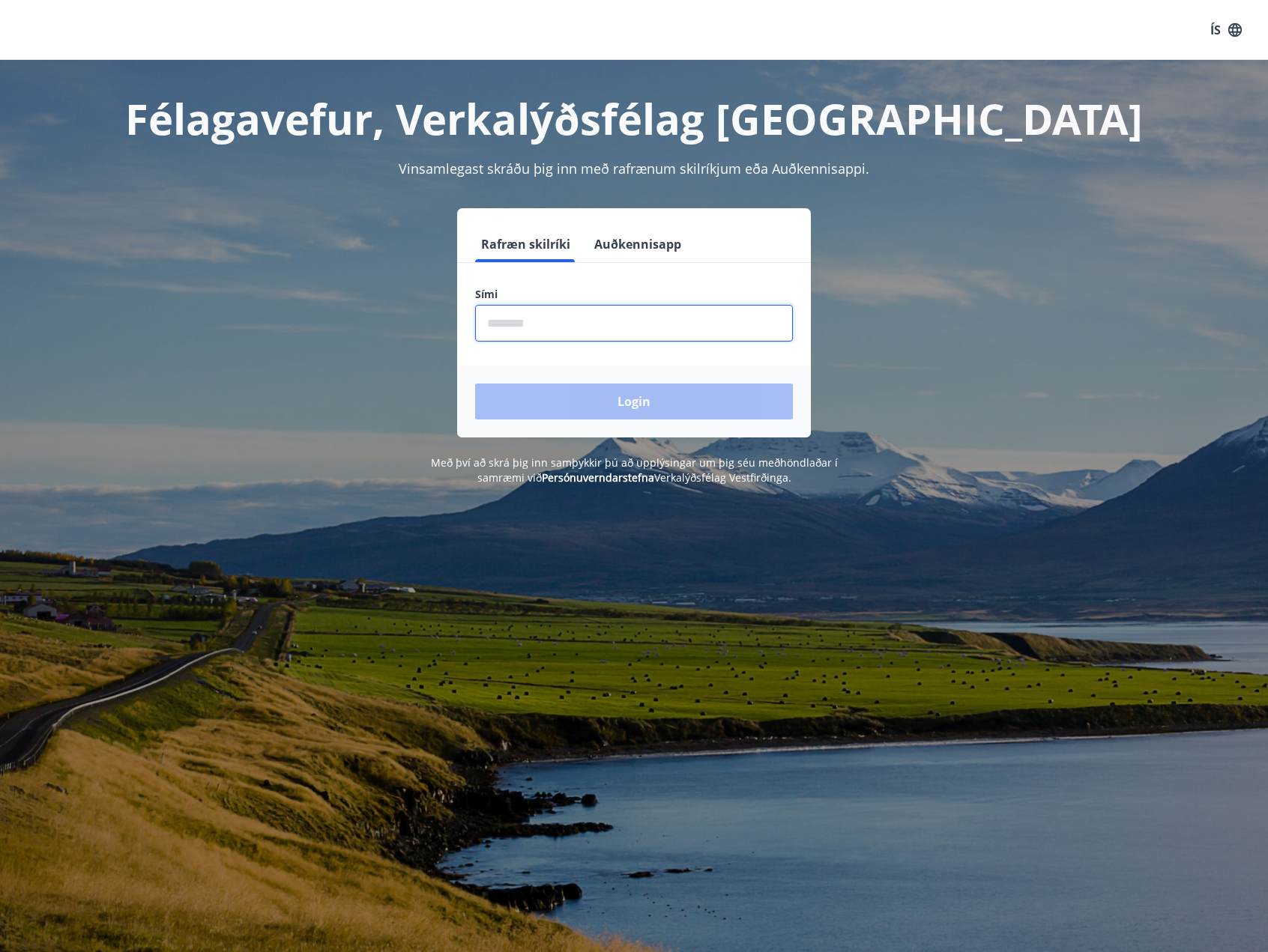
click at [571, 313] on input "phone" at bounding box center [634, 323] width 318 height 36
type input "********"
click at [475, 383] on button "Login" at bounding box center [634, 401] width 318 height 36
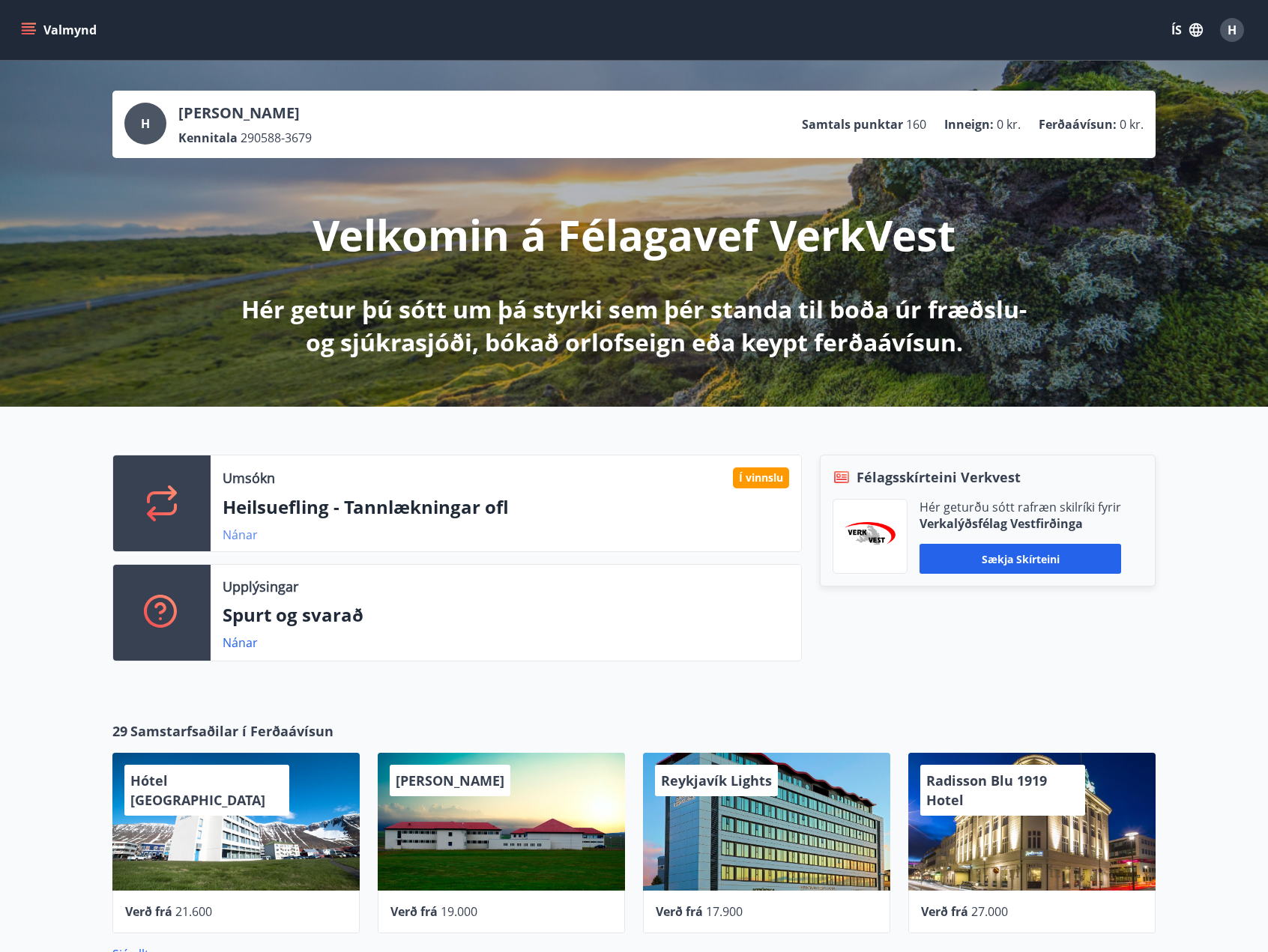
click at [243, 529] on link "Nánar" at bounding box center [240, 535] width 35 height 17
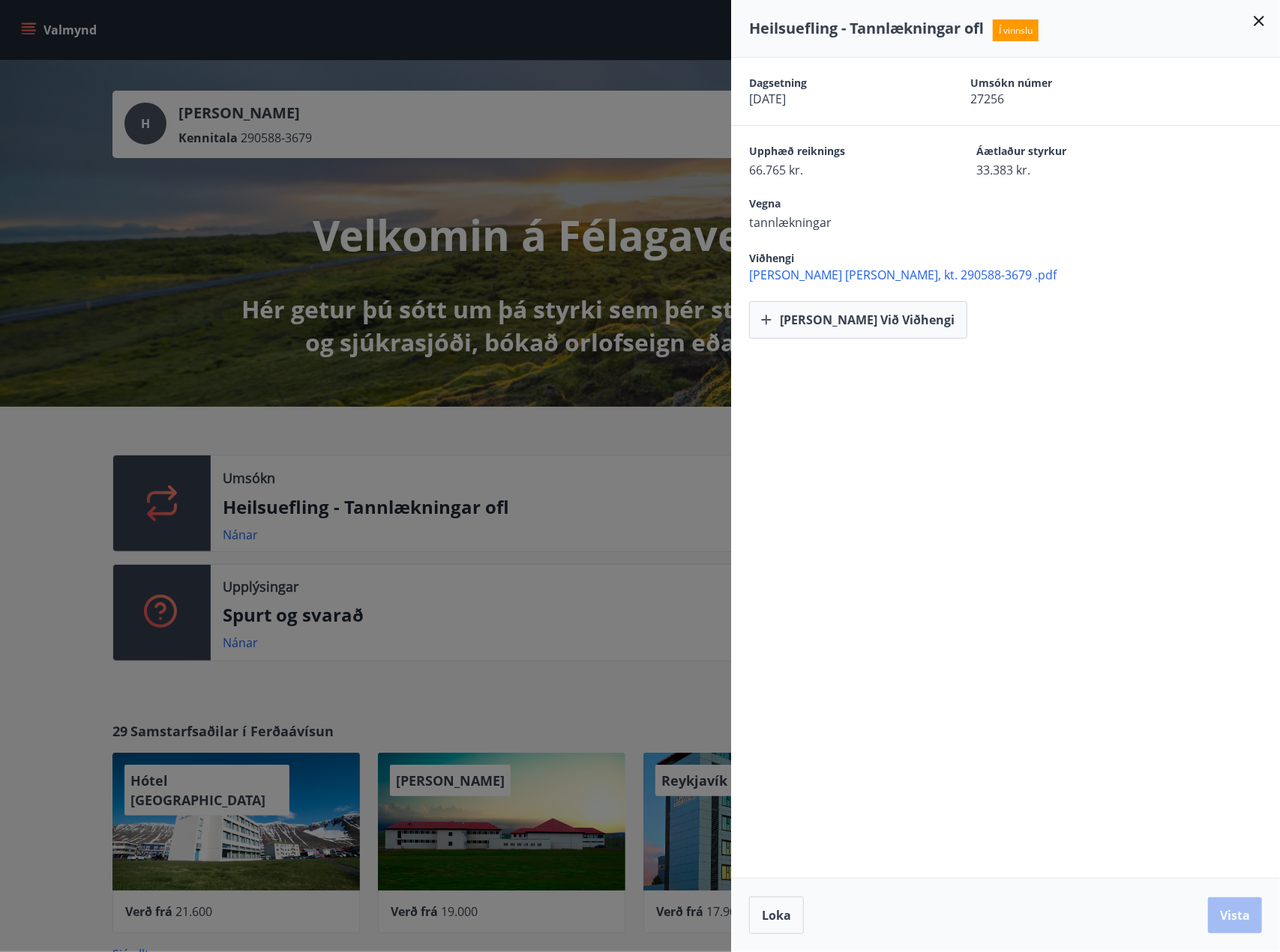
click at [1259, 30] on div "Heilsuefling - Tannlækningar ofl Í [GEOGRAPHIC_DATA]" at bounding box center [1006, 28] width 513 height 21
click at [1247, 19] on div "Heilsuefling - Tannlækningar ofl Í [GEOGRAPHIC_DATA]" at bounding box center [1006, 28] width 513 height 21
click at [1267, 17] on icon at bounding box center [1259, 21] width 18 height 18
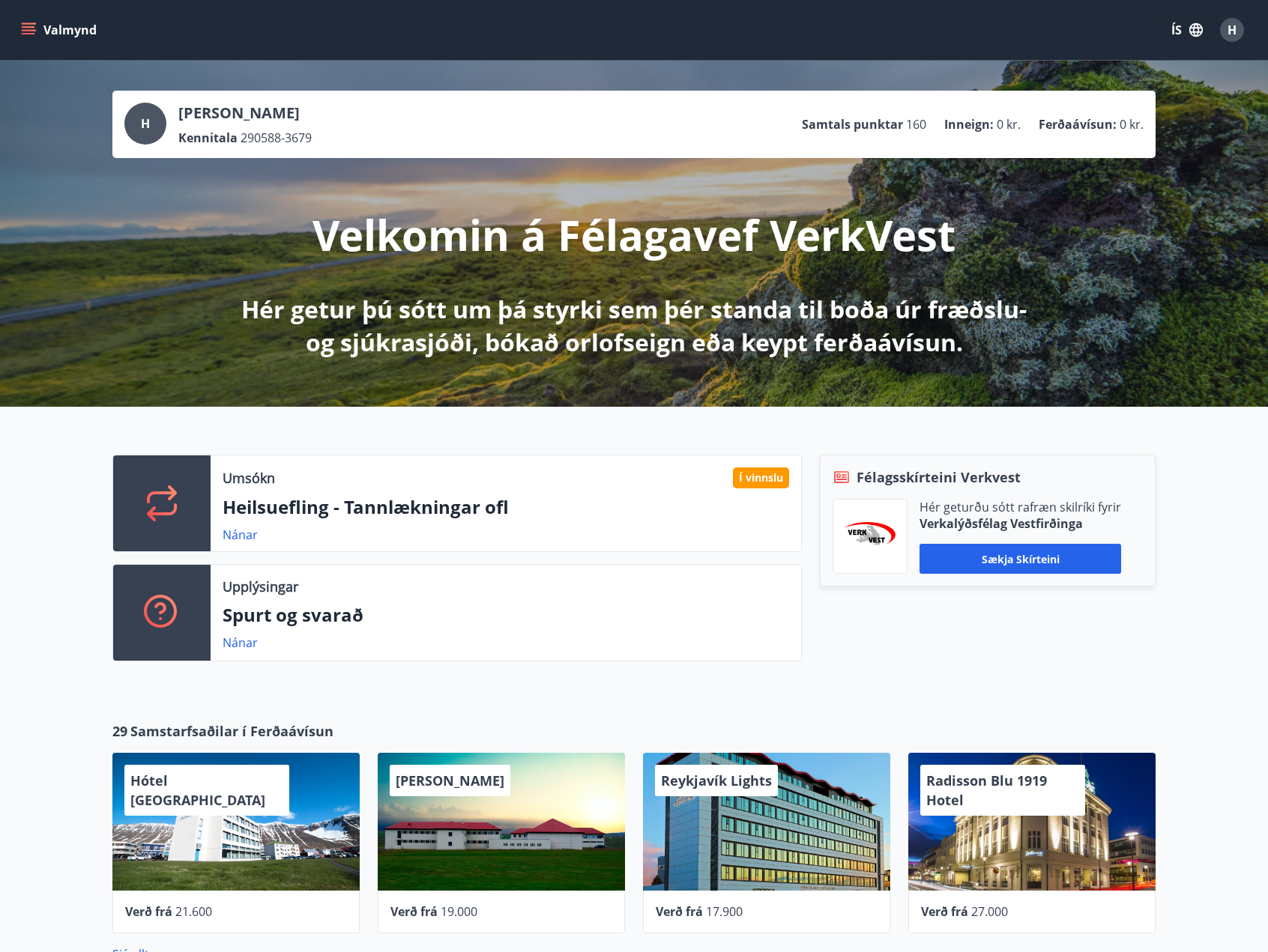
click at [1233, 28] on span "H" at bounding box center [1232, 29] width 9 height 17
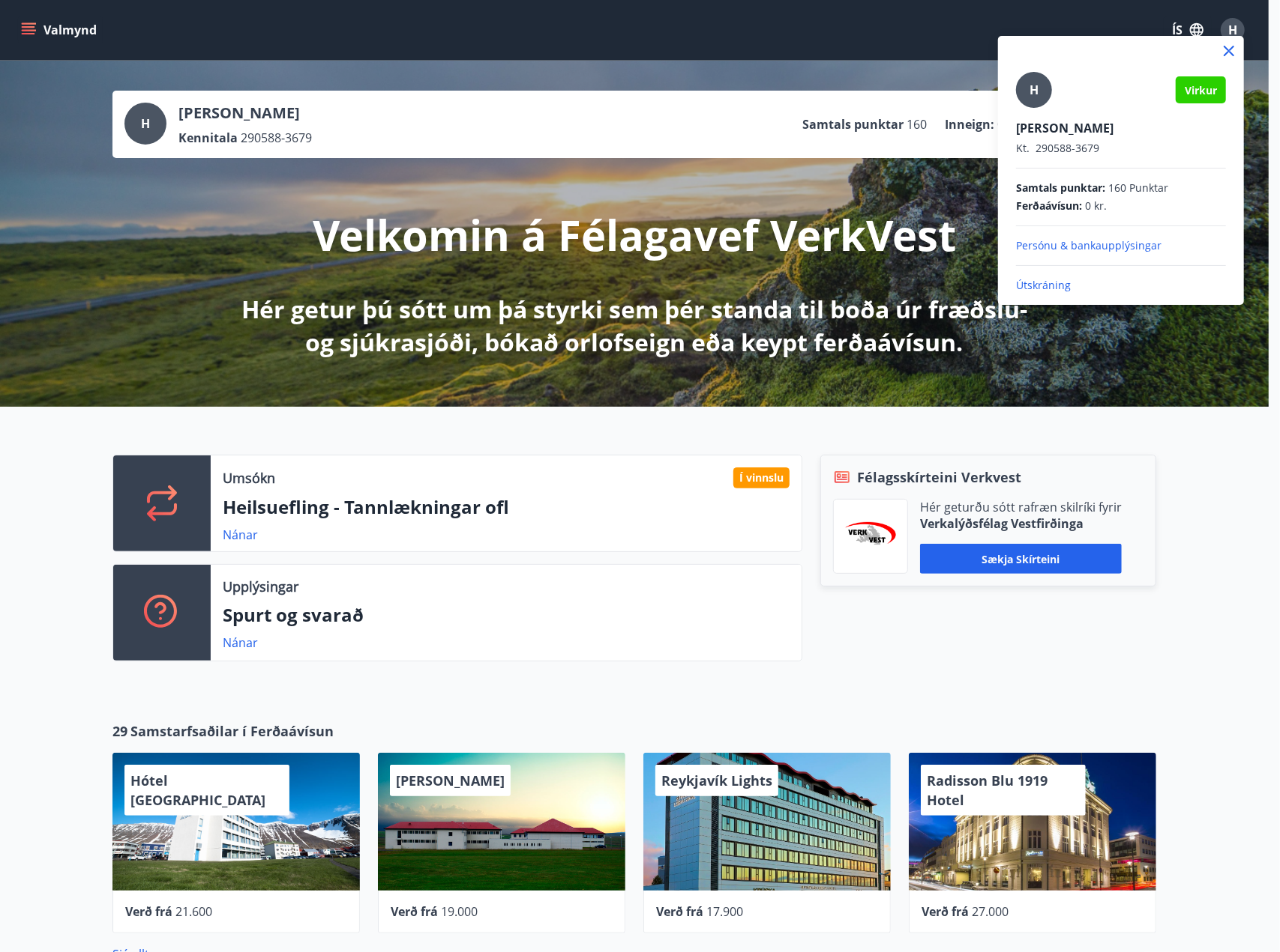
click at [1053, 281] on p "Útskráning" at bounding box center [1120, 285] width 209 height 15
